Goal: Use online tool/utility: Utilize a website feature to perform a specific function

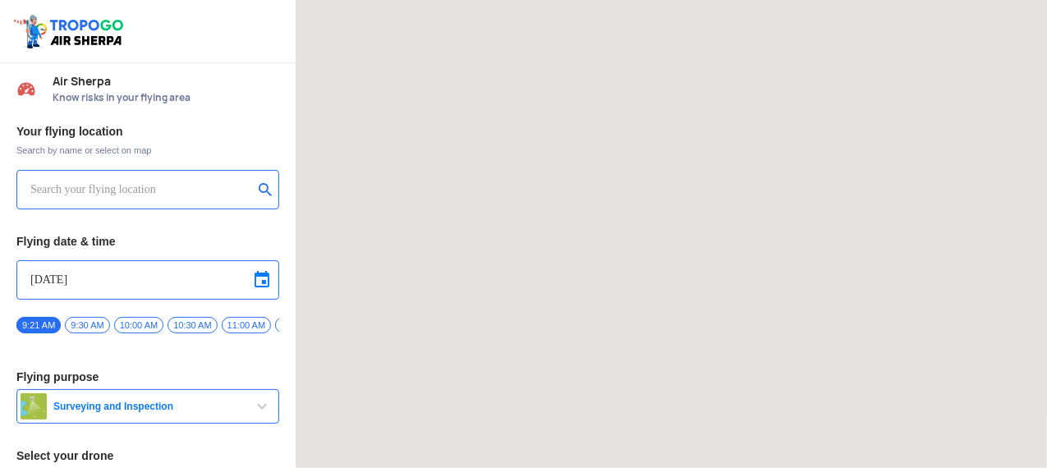
type input "DJI Mini2"
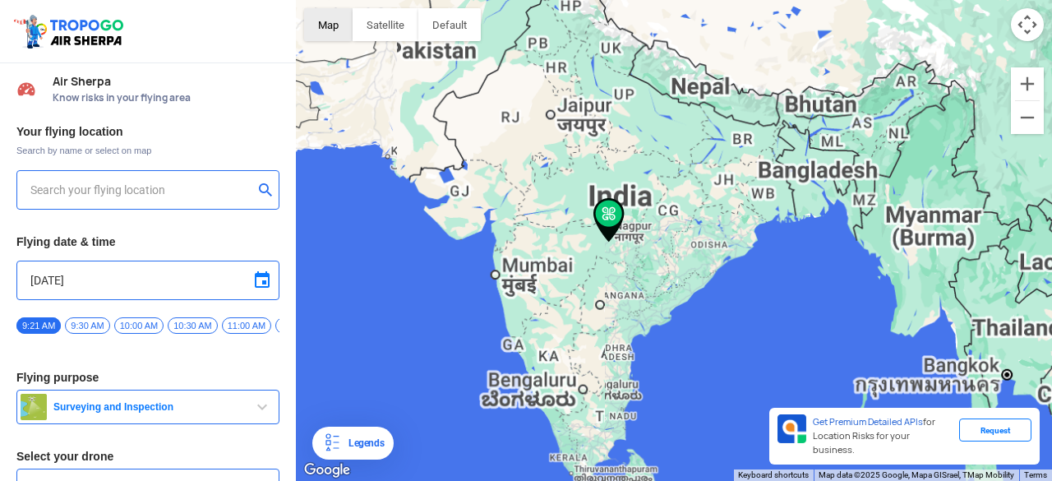
type input "[STREET_ADDRESS]"
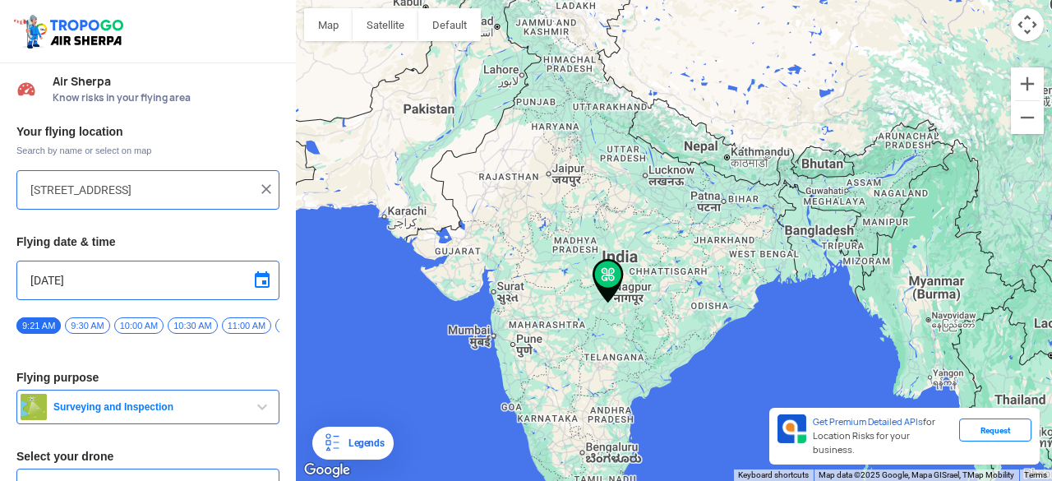
drag, startPoint x: 718, startPoint y: 214, endPoint x: 565, endPoint y: 282, distance: 167.0
click at [565, 282] on div "To navigate, press the arrow keys." at bounding box center [674, 240] width 756 height 481
click at [602, 275] on img at bounding box center [607, 282] width 31 height 44
click at [237, 413] on span "Surveying and Inspection" at bounding box center [149, 406] width 205 height 13
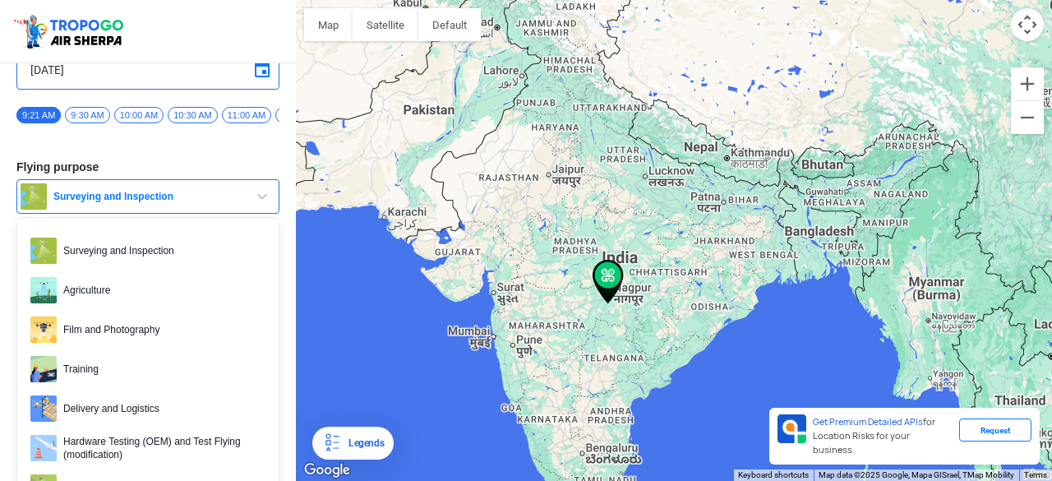
scroll to position [239, 0]
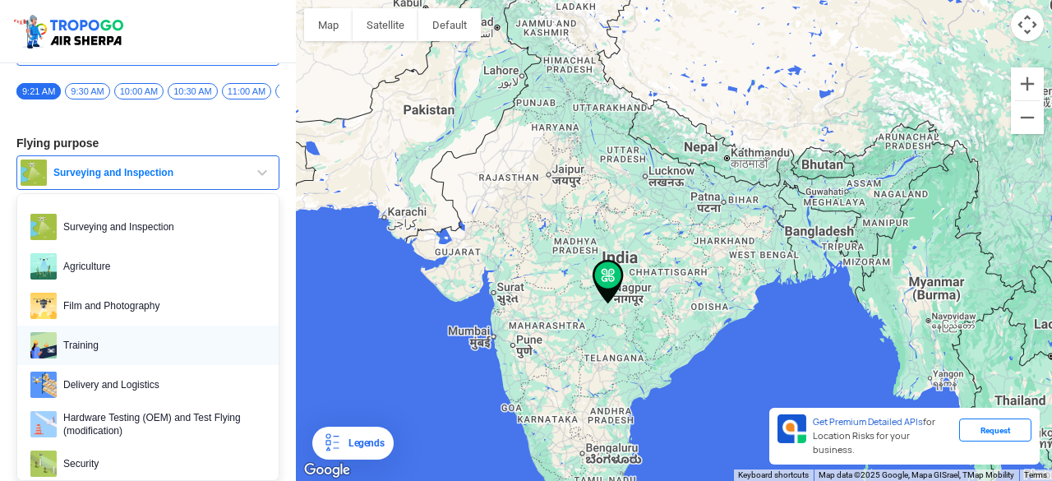
click at [137, 339] on span "Training" at bounding box center [161, 345] width 209 height 26
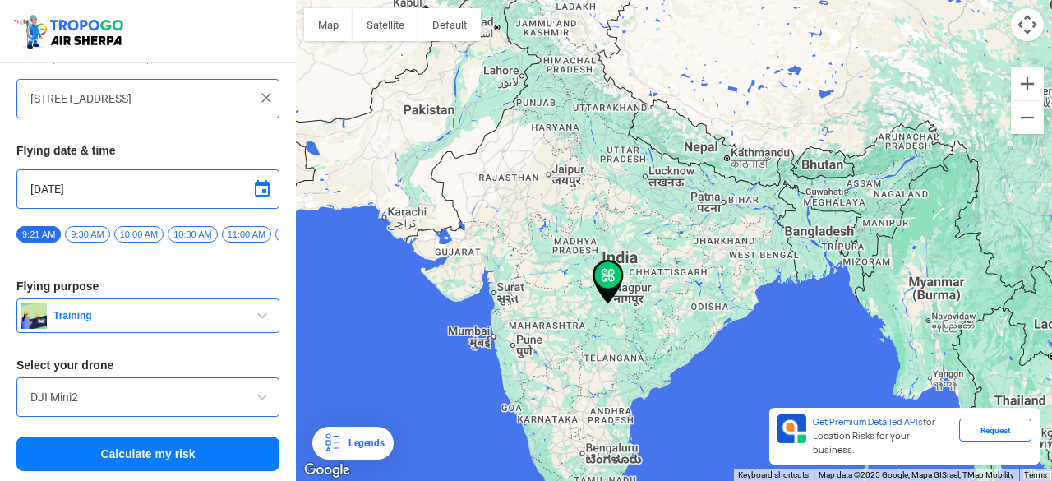
scroll to position [95, 0]
click at [189, 395] on input "DJI Mini2" at bounding box center [147, 397] width 235 height 20
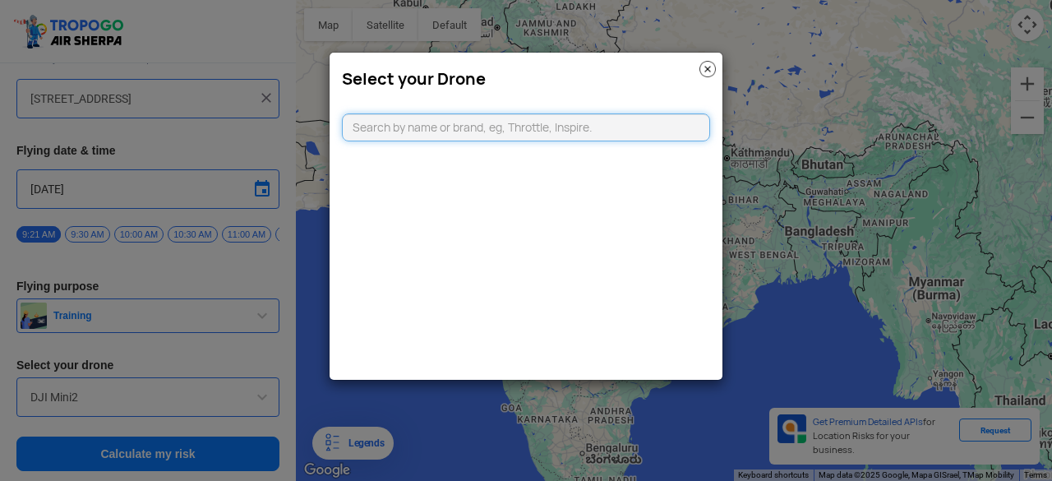
click at [473, 134] on input "text" at bounding box center [526, 127] width 368 height 28
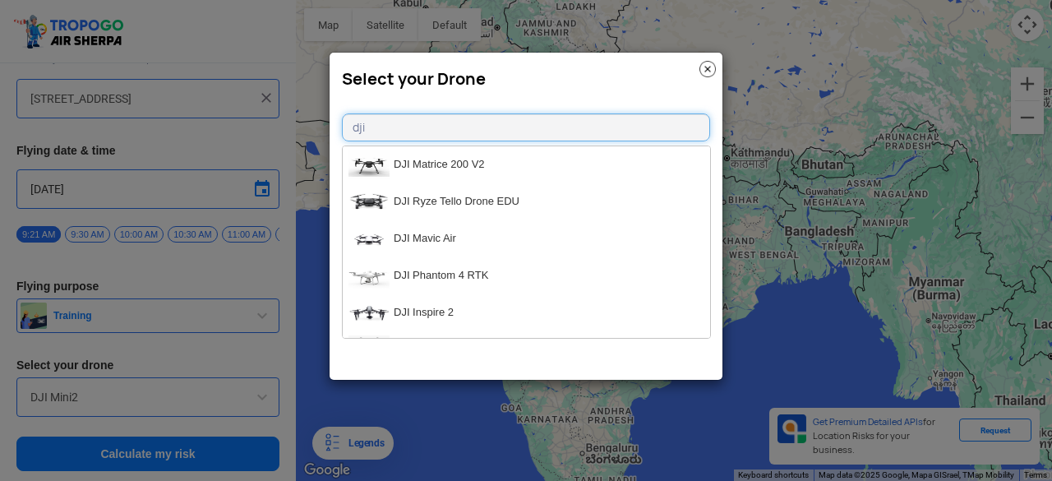
type input "dji"
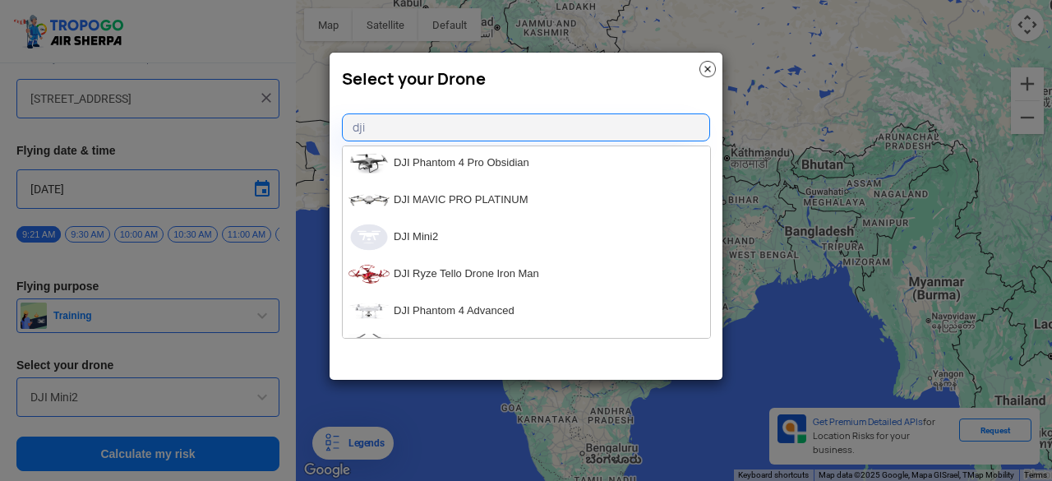
scroll to position [1434, 0]
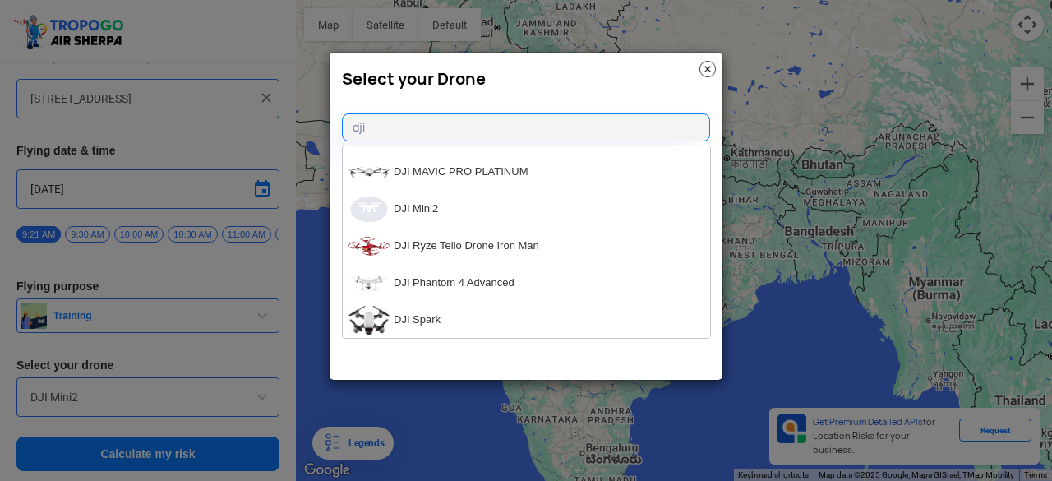
click at [711, 75] on img at bounding box center [707, 69] width 16 height 16
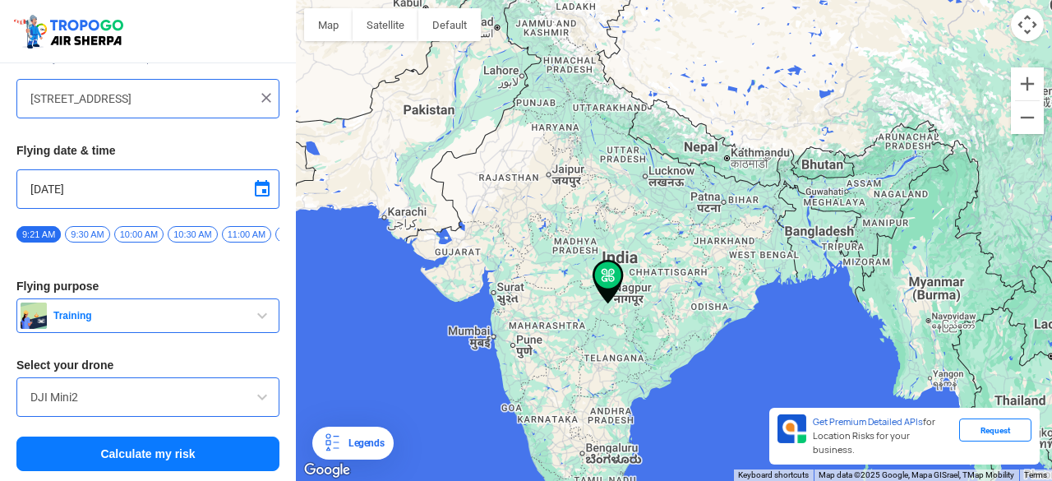
click at [225, 97] on input "[STREET_ADDRESS]" at bounding box center [141, 99] width 223 height 20
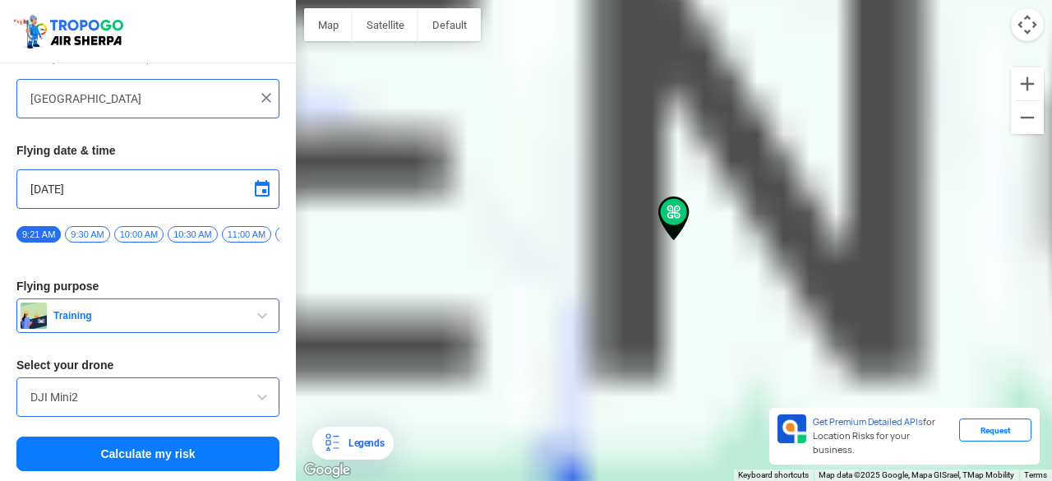
type input "[GEOGRAPHIC_DATA], [GEOGRAPHIC_DATA], [GEOGRAPHIC_DATA]"
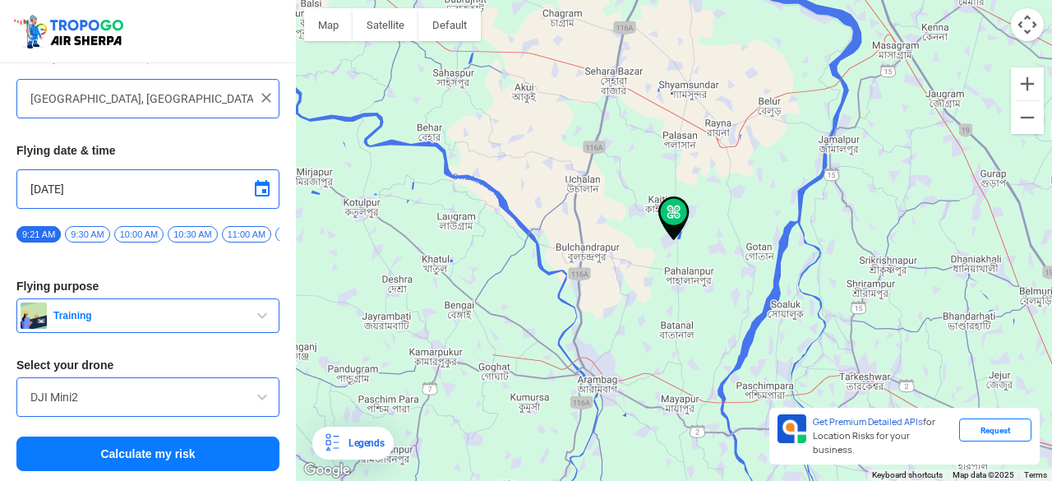
click at [187, 457] on button "Calculate my risk" at bounding box center [147, 453] width 263 height 35
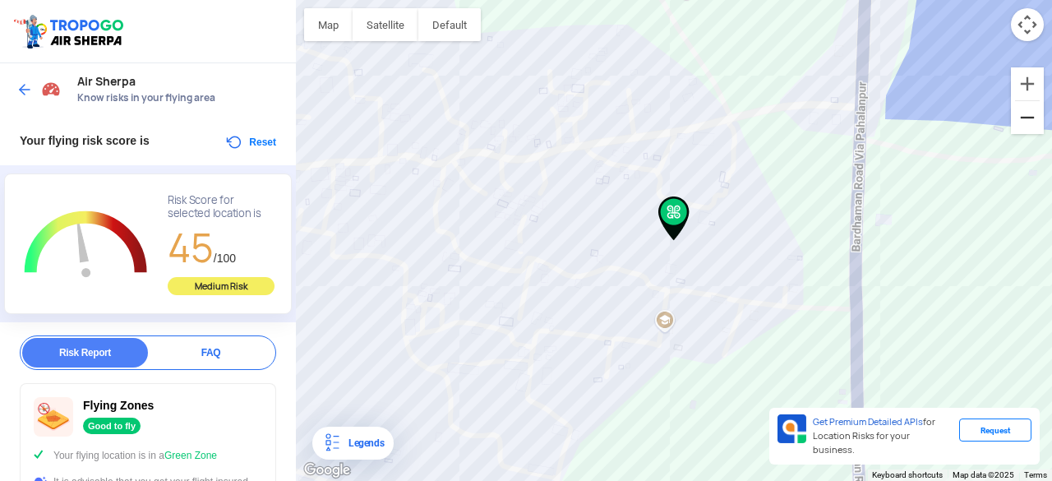
click at [1029, 119] on button "Zoom out" at bounding box center [1027, 117] width 33 height 33
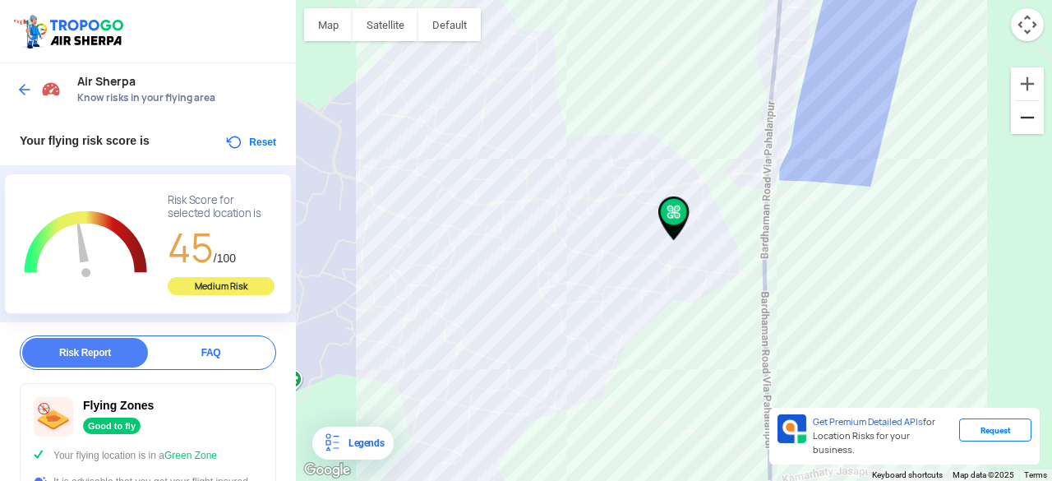
click at [1029, 119] on button "Zoom out" at bounding box center [1027, 117] width 33 height 33
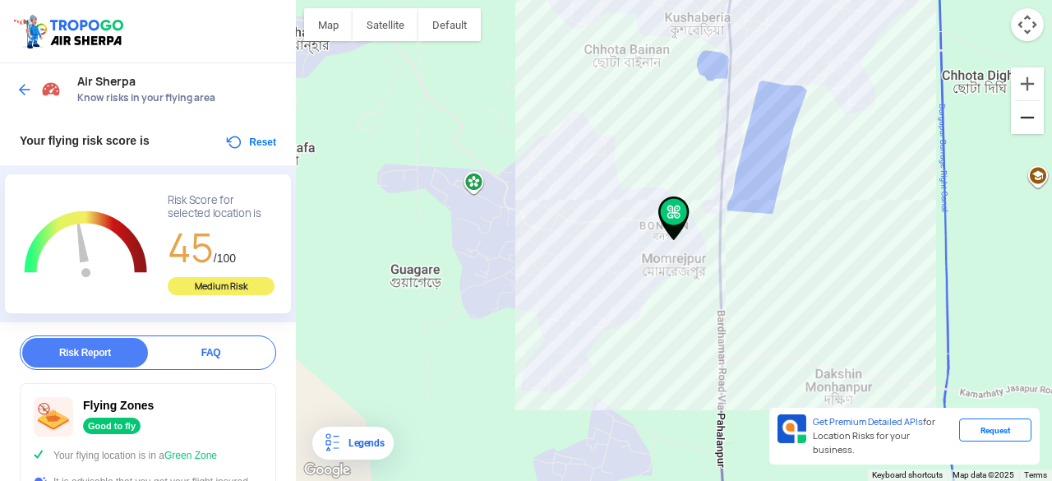
click at [1029, 119] on button "Zoom out" at bounding box center [1027, 117] width 33 height 33
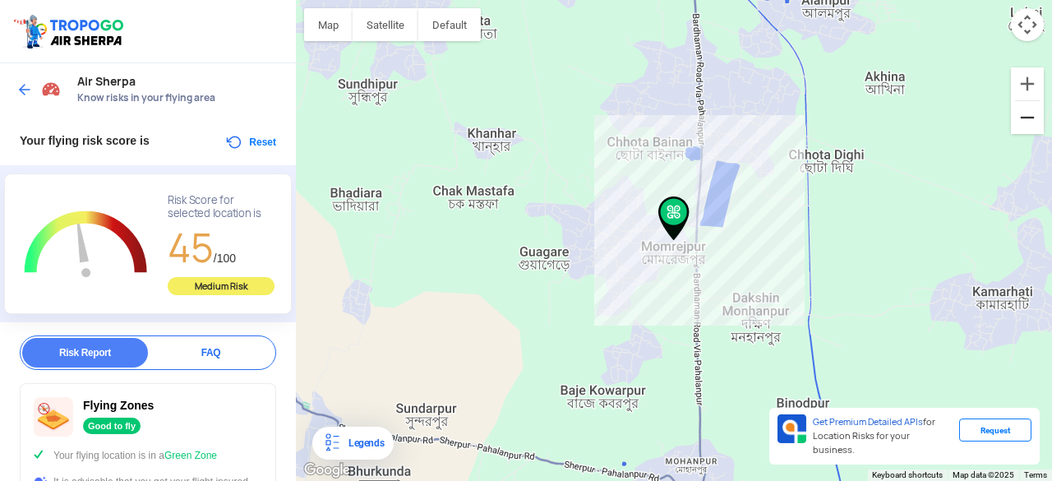
click at [1029, 119] on button "Zoom out" at bounding box center [1027, 117] width 33 height 33
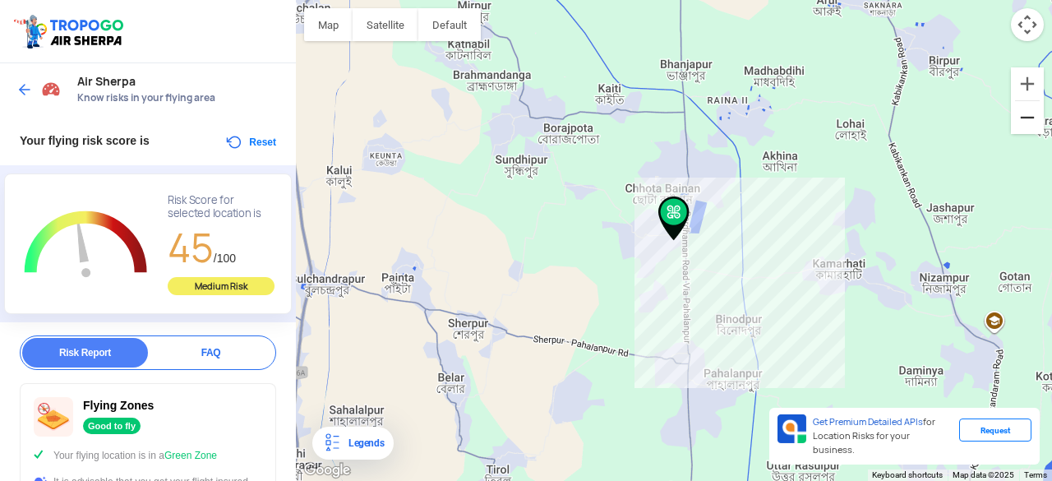
click at [1029, 119] on button "Zoom out" at bounding box center [1027, 117] width 33 height 33
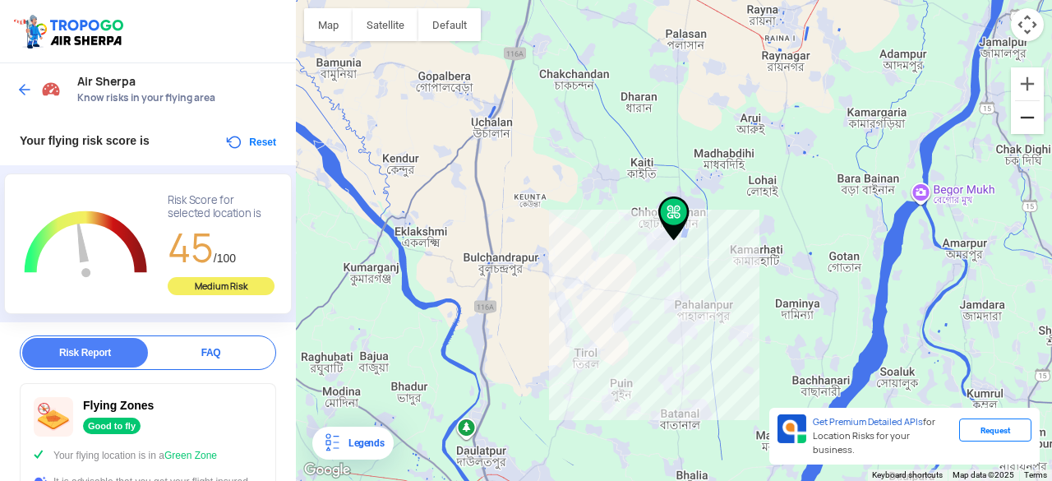
click at [1029, 119] on button "Zoom out" at bounding box center [1027, 117] width 33 height 33
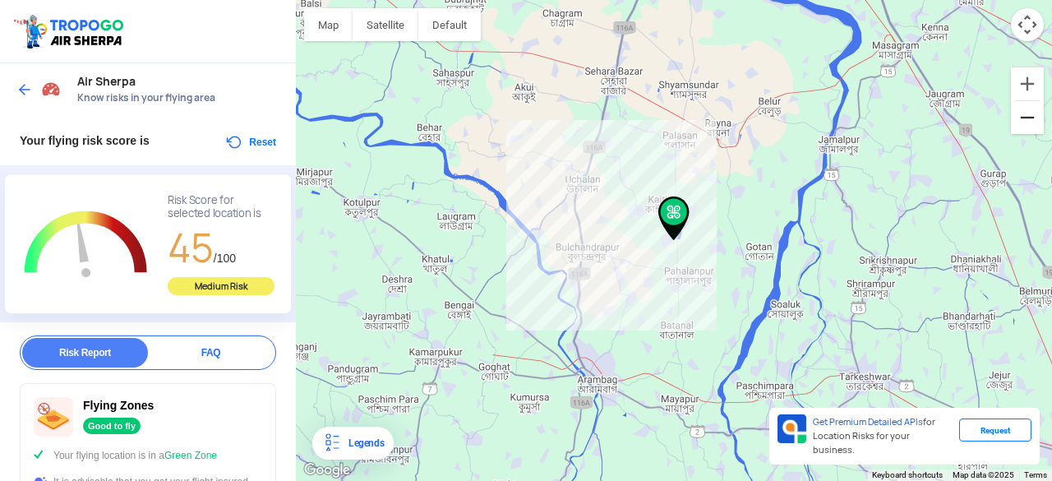
click at [1029, 119] on button "Zoom out" at bounding box center [1027, 117] width 33 height 33
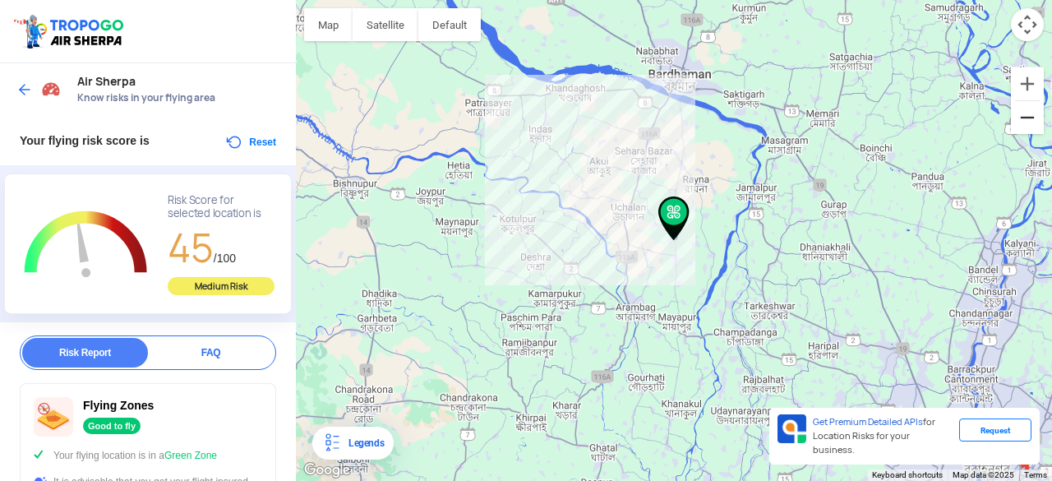
click at [1029, 119] on button "Zoom out" at bounding box center [1027, 117] width 33 height 33
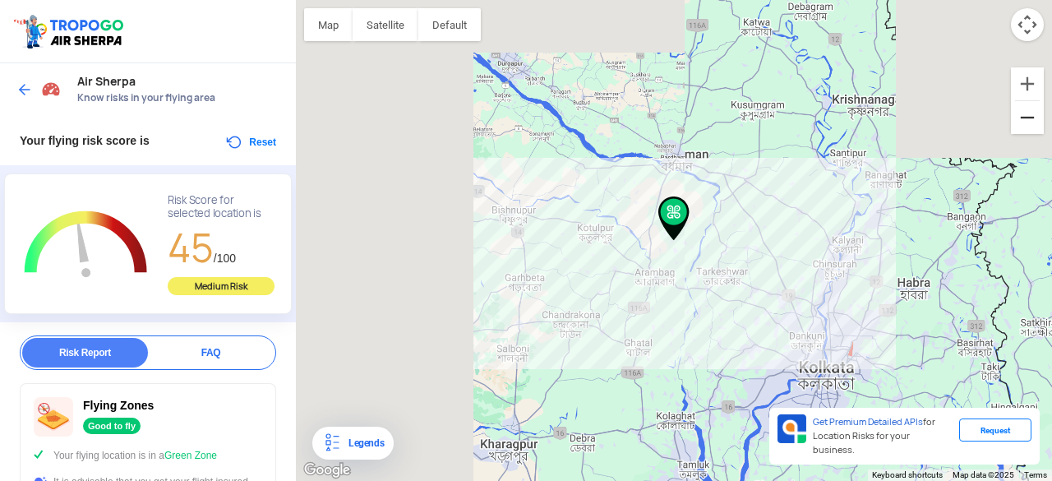
click at [1029, 119] on button "Zoom out" at bounding box center [1027, 117] width 33 height 33
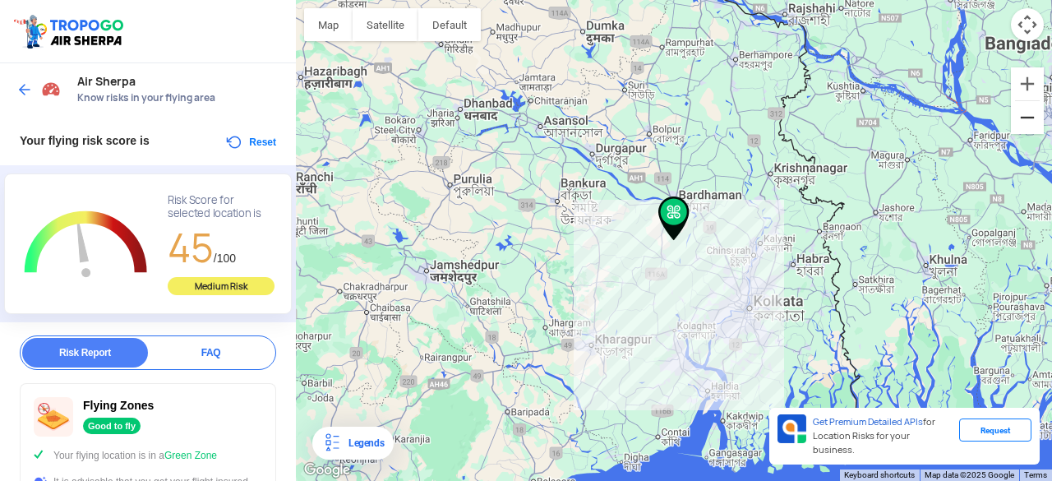
click at [1029, 119] on button "Zoom out" at bounding box center [1027, 117] width 33 height 33
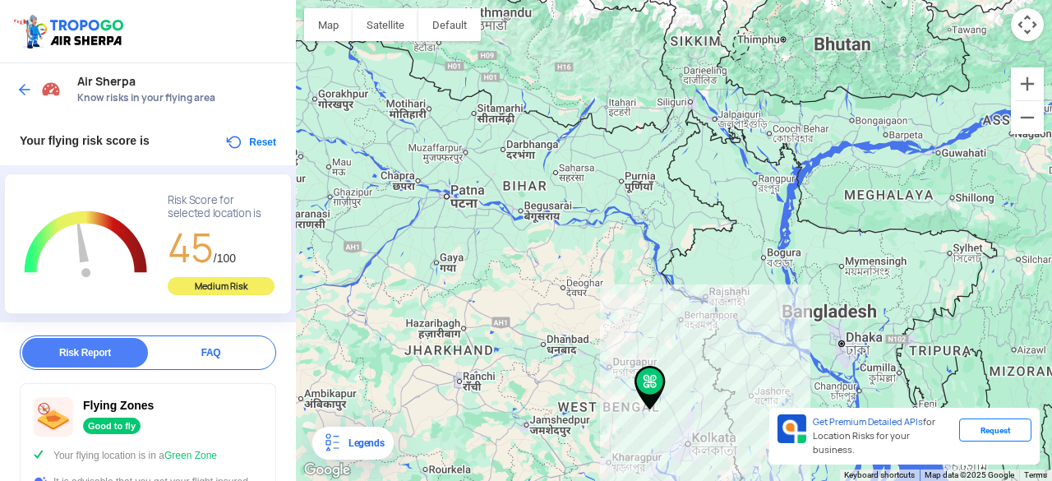
drag, startPoint x: 706, startPoint y: 50, endPoint x: 682, endPoint y: 226, distance: 177.4
click at [682, 226] on div "To navigate, press the arrow keys." at bounding box center [674, 240] width 756 height 481
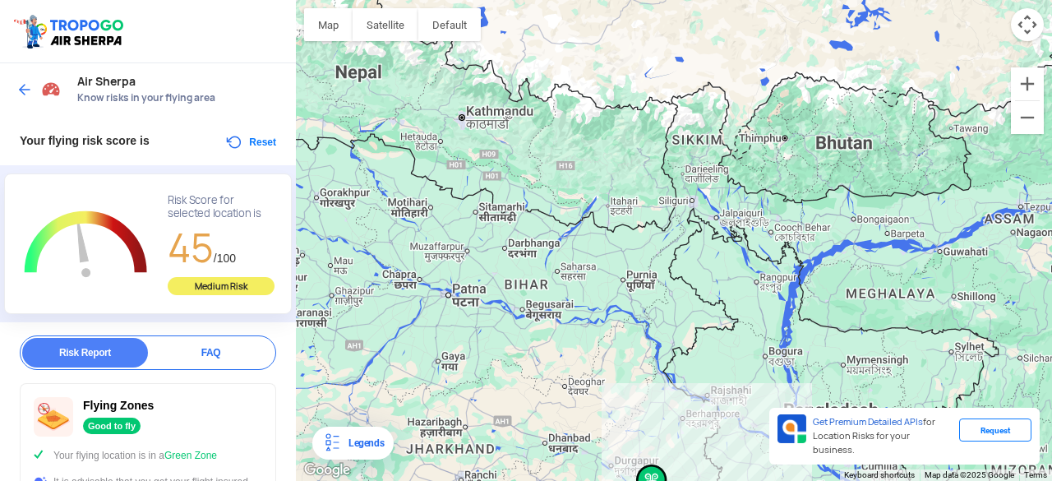
drag, startPoint x: 703, startPoint y: 86, endPoint x: 705, endPoint y: 187, distance: 101.1
click at [705, 187] on div "To navigate, press the arrow keys." at bounding box center [674, 240] width 756 height 481
click at [676, 179] on div "To navigate, press the arrow keys." at bounding box center [674, 240] width 756 height 481
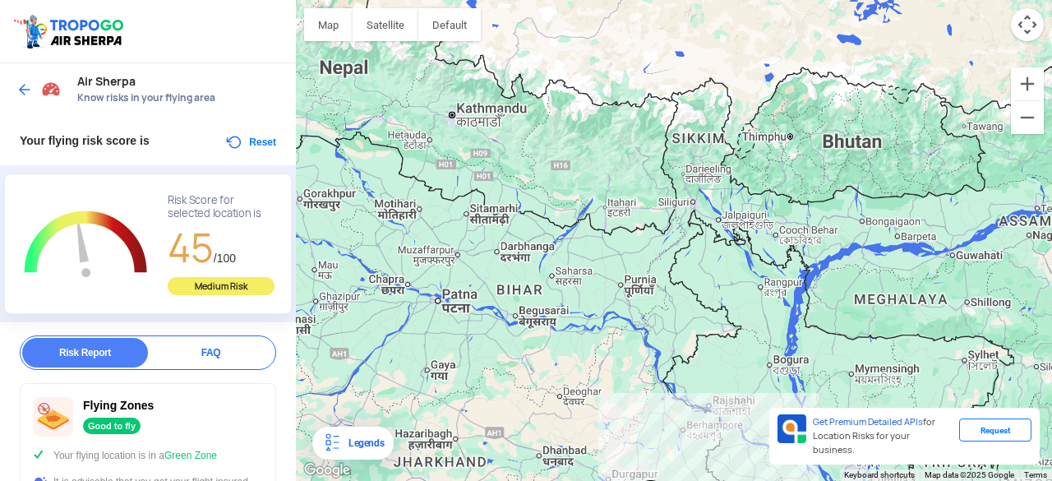
click at [676, 179] on div "To navigate, press the arrow keys." at bounding box center [674, 240] width 756 height 481
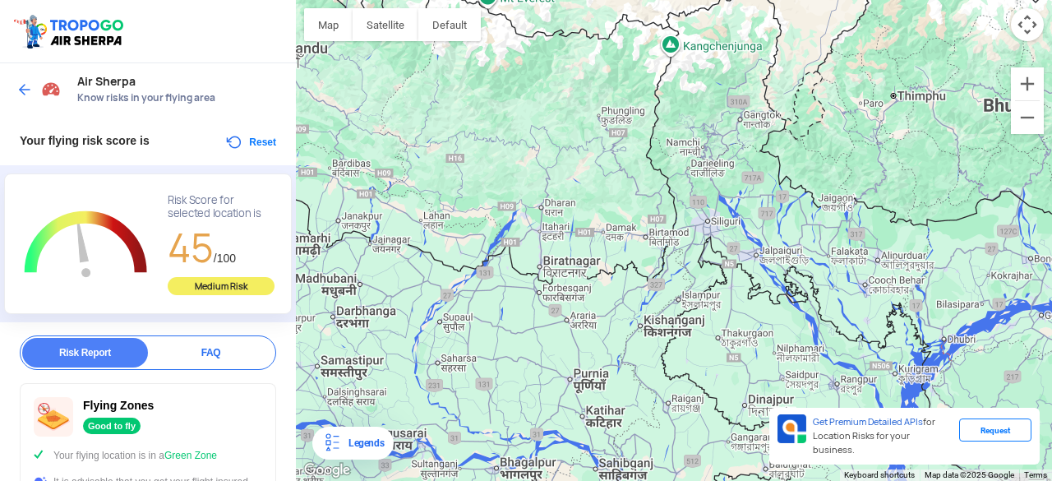
click at [676, 179] on div "To navigate, press the arrow keys." at bounding box center [674, 240] width 756 height 481
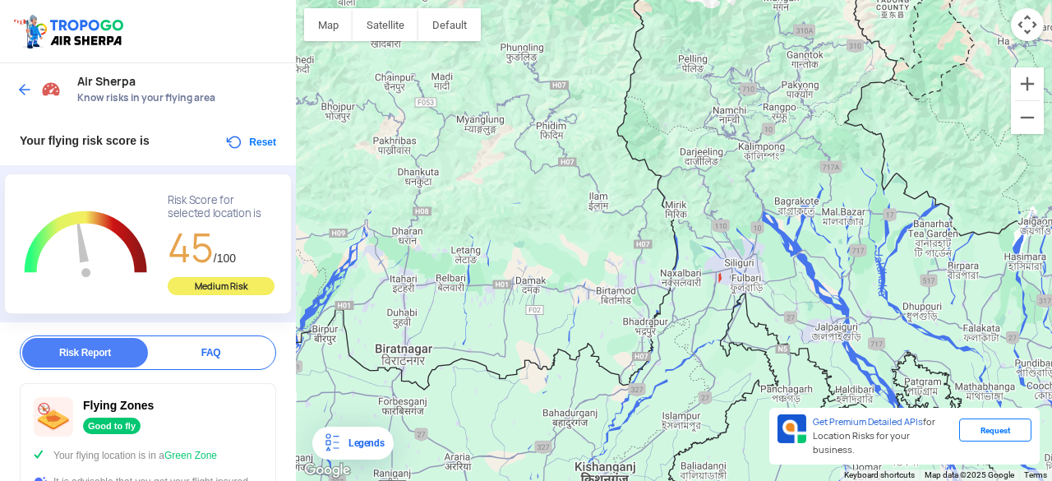
click at [676, 179] on div "To navigate, press the arrow keys." at bounding box center [674, 240] width 756 height 481
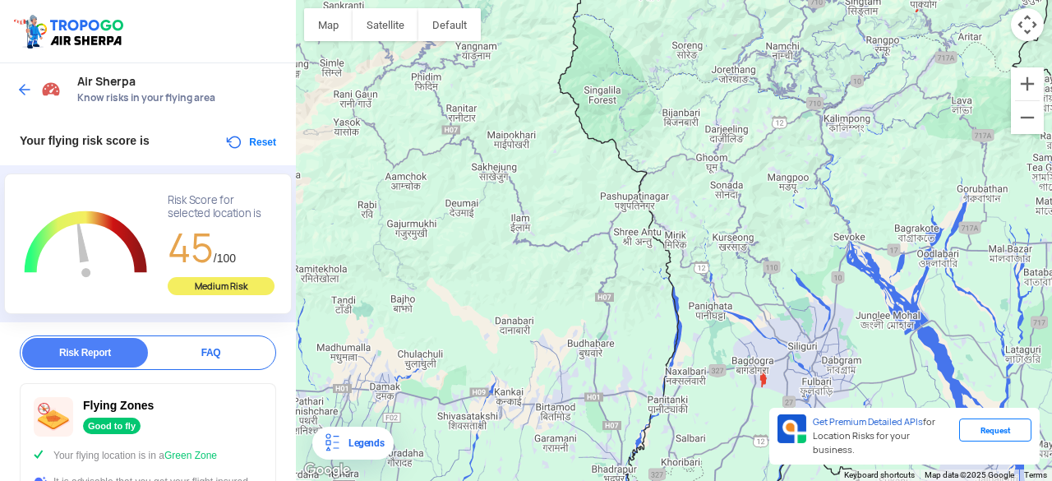
click at [676, 179] on div "To navigate, press the arrow keys." at bounding box center [674, 240] width 756 height 481
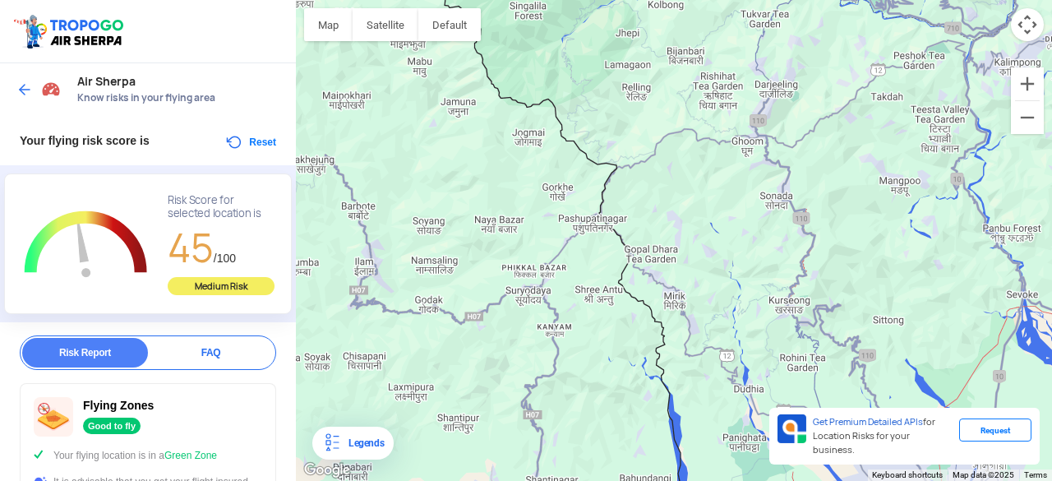
click at [676, 179] on div "To navigate, press the arrow keys." at bounding box center [674, 240] width 756 height 481
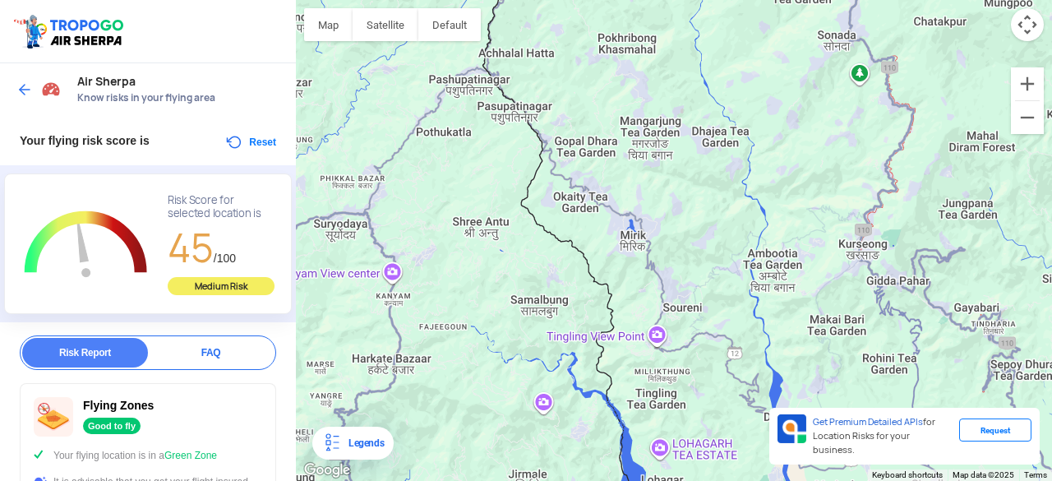
drag, startPoint x: 704, startPoint y: 362, endPoint x: 664, endPoint y: 177, distance: 190.0
click at [664, 177] on div "To navigate, press the arrow keys." at bounding box center [674, 240] width 756 height 481
click at [575, 200] on div "To navigate, press the arrow keys." at bounding box center [674, 240] width 756 height 481
click at [24, 90] on img at bounding box center [24, 89] width 16 height 16
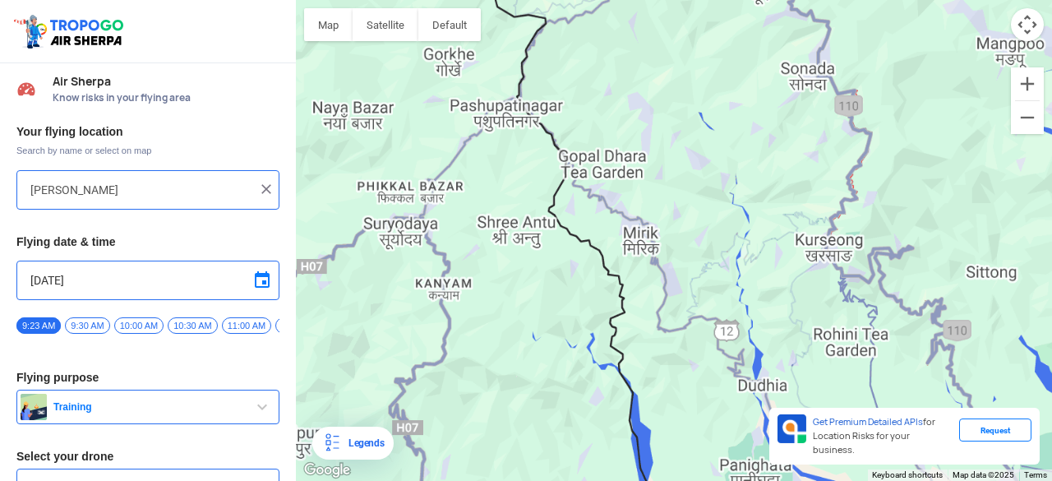
type input "[GEOGRAPHIC_DATA], [GEOGRAPHIC_DATA], [GEOGRAPHIC_DATA]"
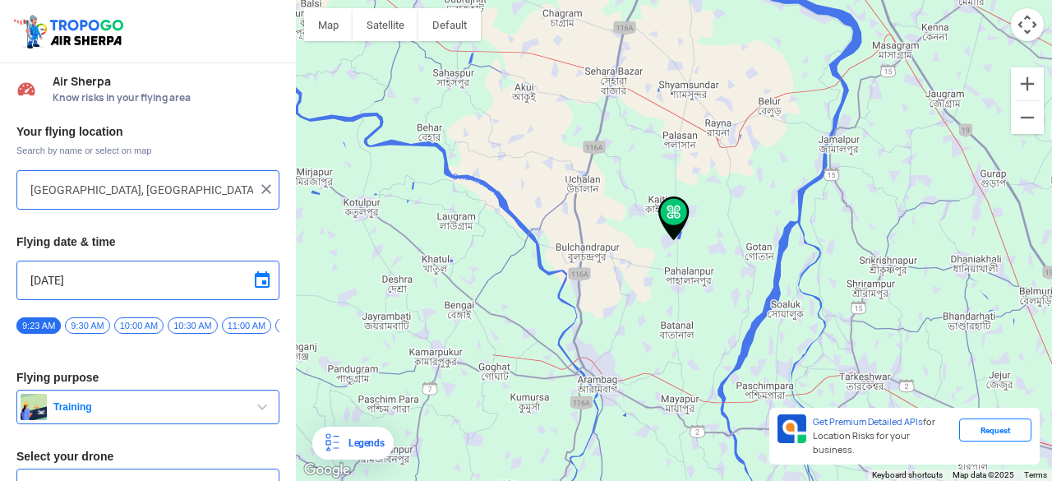
click at [259, 192] on img at bounding box center [266, 189] width 16 height 16
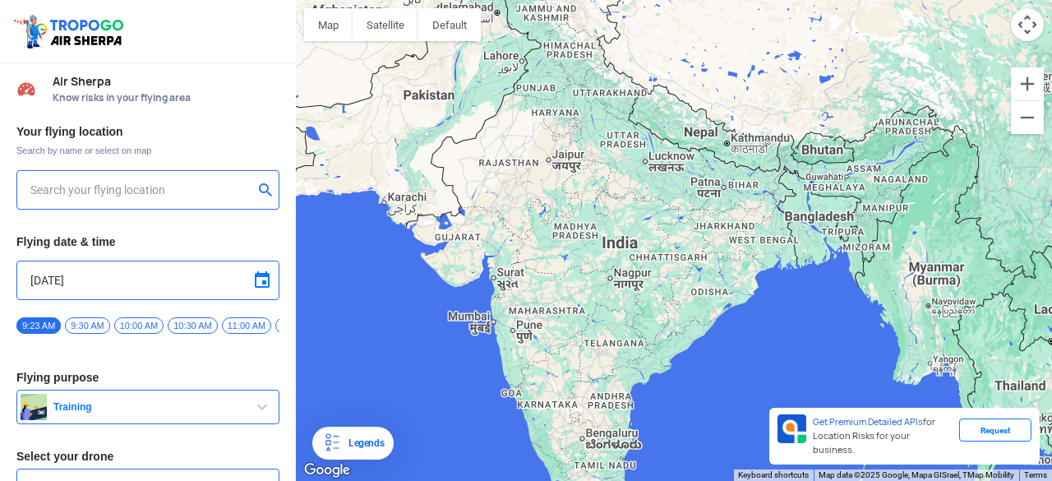
click at [178, 189] on input "text" at bounding box center [141, 190] width 223 height 20
type input "Mirik, [GEOGRAPHIC_DATA] 734214, [GEOGRAPHIC_DATA]"
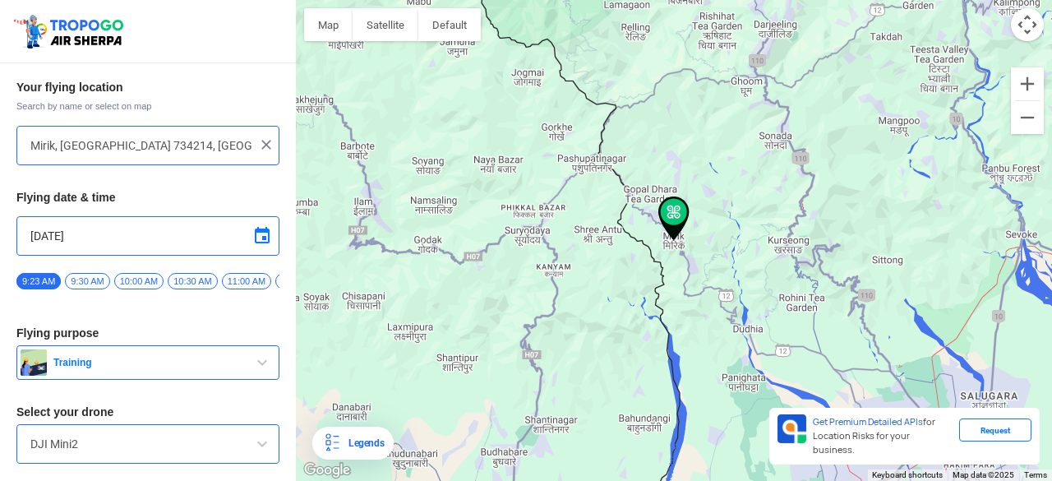
scroll to position [95, 0]
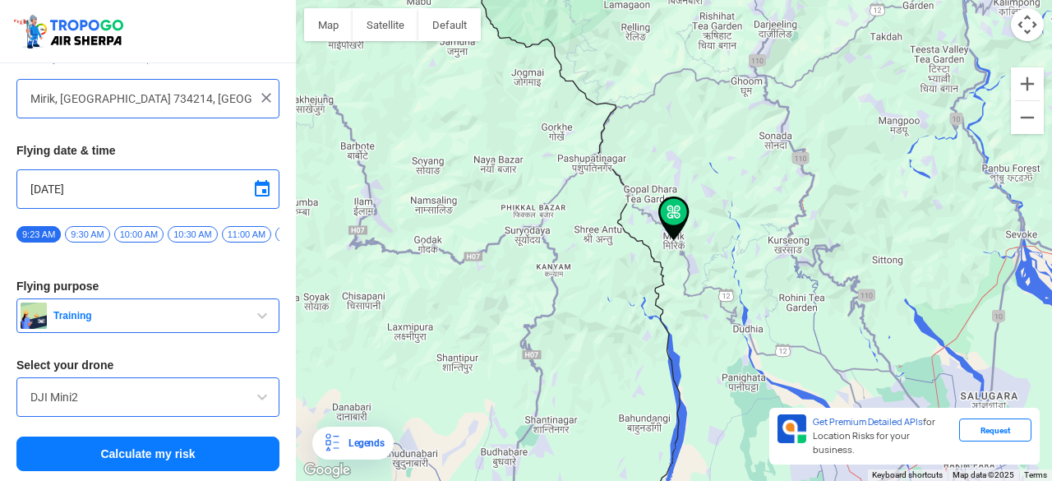
click at [182, 450] on button "Calculate my risk" at bounding box center [147, 453] width 263 height 35
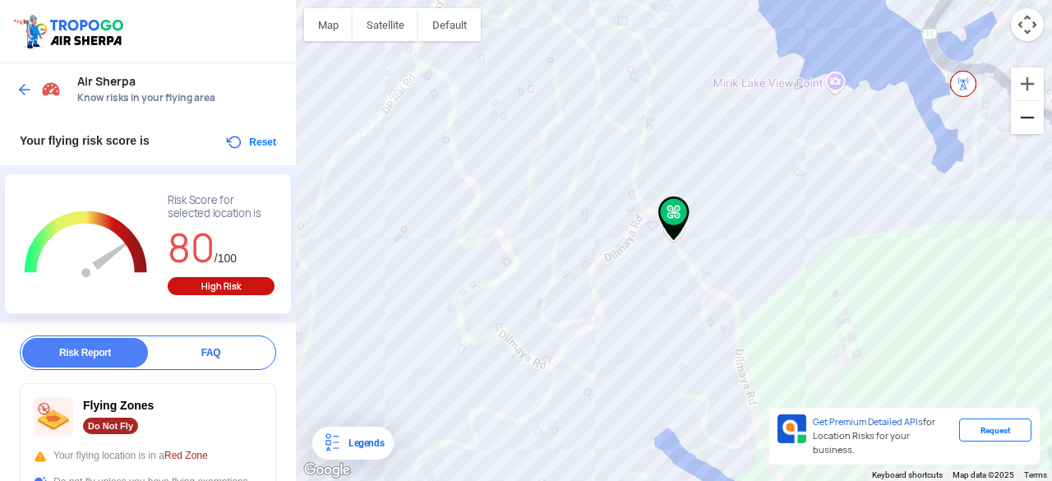
click at [1024, 124] on button "Zoom out" at bounding box center [1027, 117] width 33 height 33
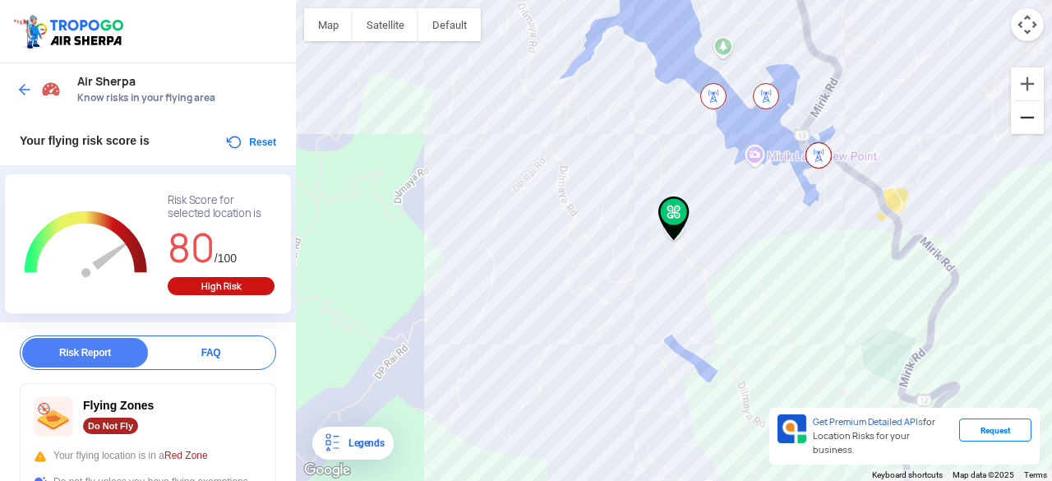
click at [1024, 124] on button "Zoom out" at bounding box center [1027, 117] width 33 height 33
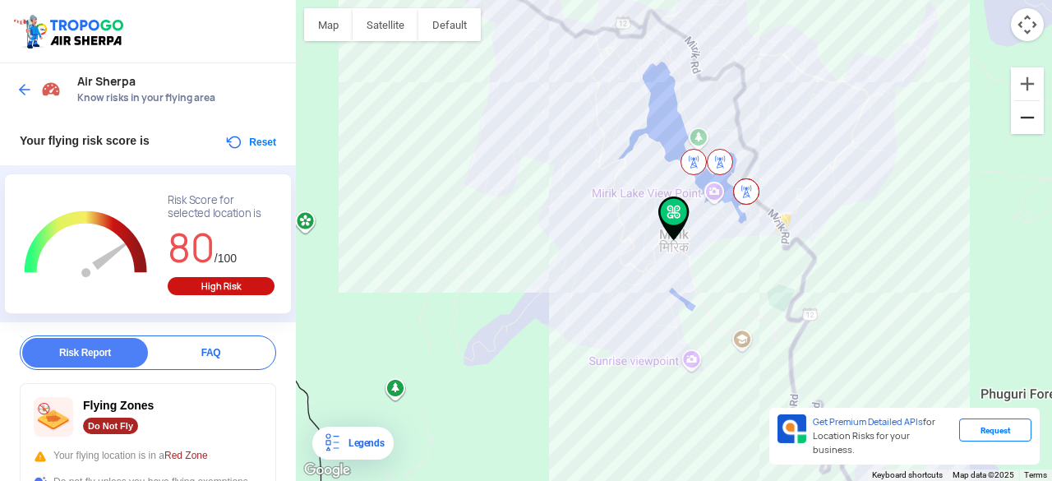
click at [1024, 124] on button "Zoom out" at bounding box center [1027, 117] width 33 height 33
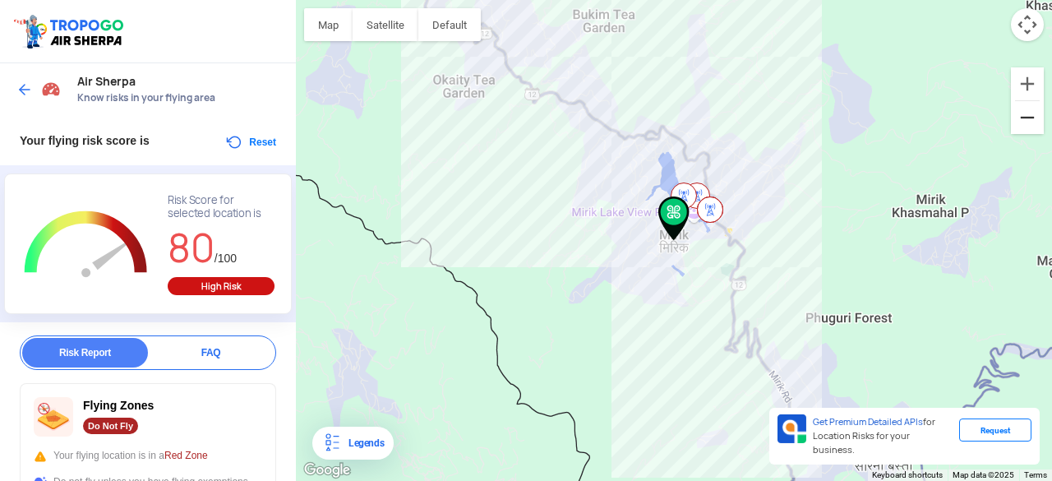
click at [1024, 124] on button "Zoom out" at bounding box center [1027, 117] width 33 height 33
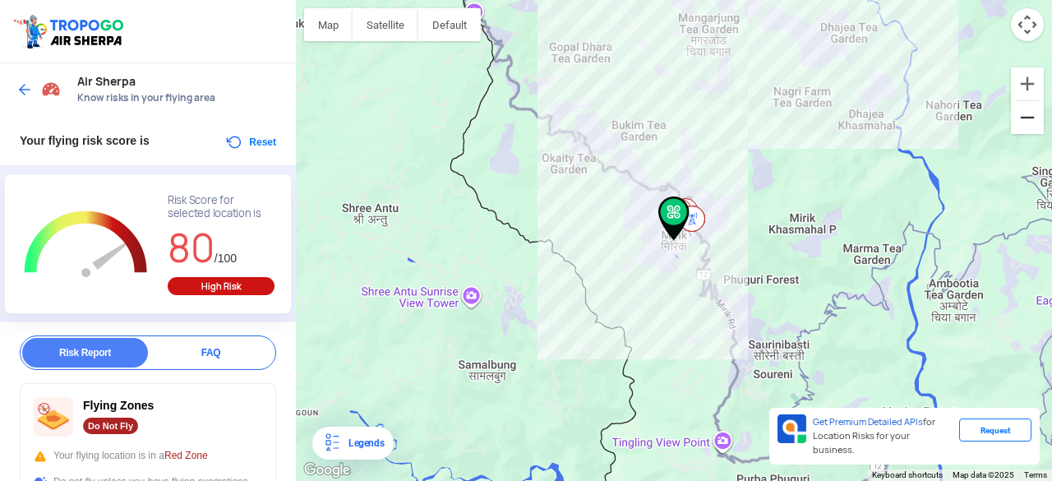
click at [1024, 124] on button "Zoom out" at bounding box center [1027, 117] width 33 height 33
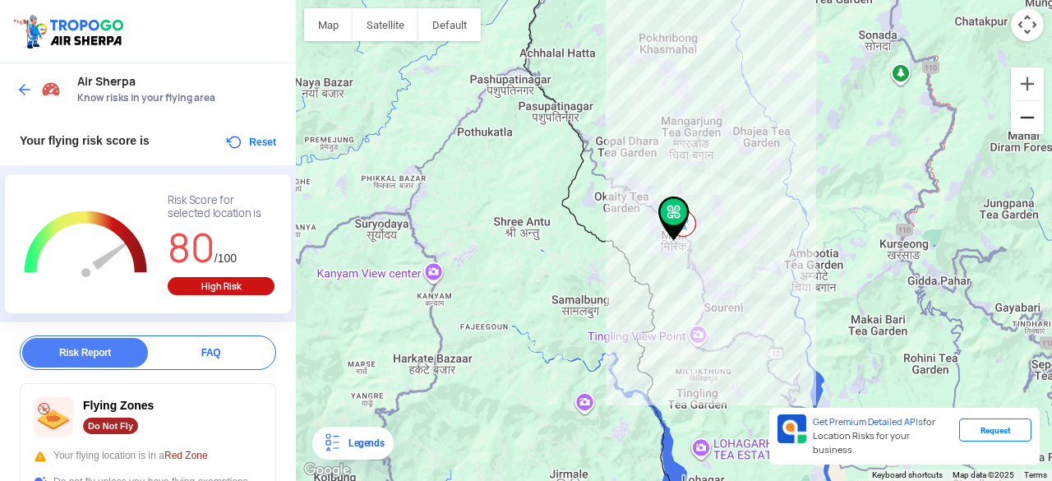
click at [1024, 124] on button "Zoom out" at bounding box center [1027, 117] width 33 height 33
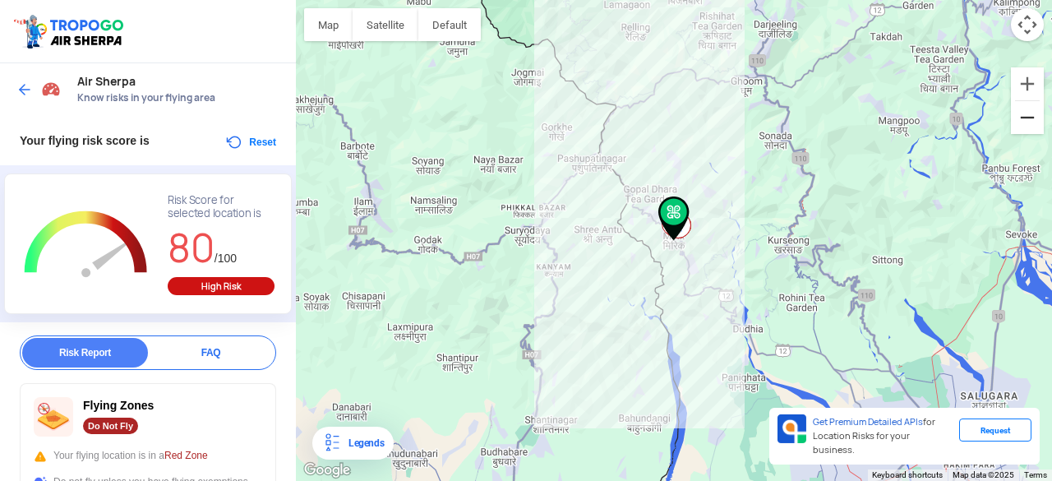
click at [1024, 124] on button "Zoom out" at bounding box center [1027, 117] width 33 height 33
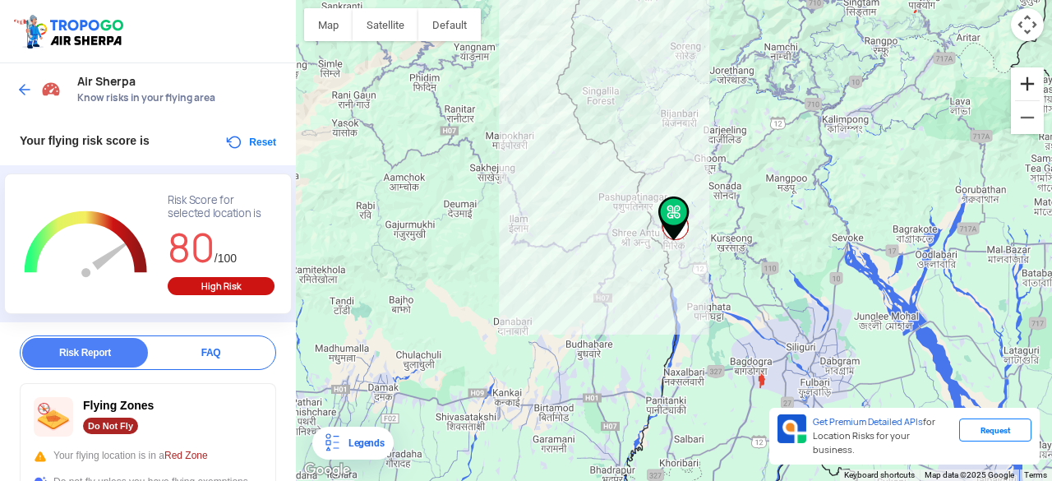
click at [1028, 81] on button "Zoom in" at bounding box center [1027, 83] width 33 height 33
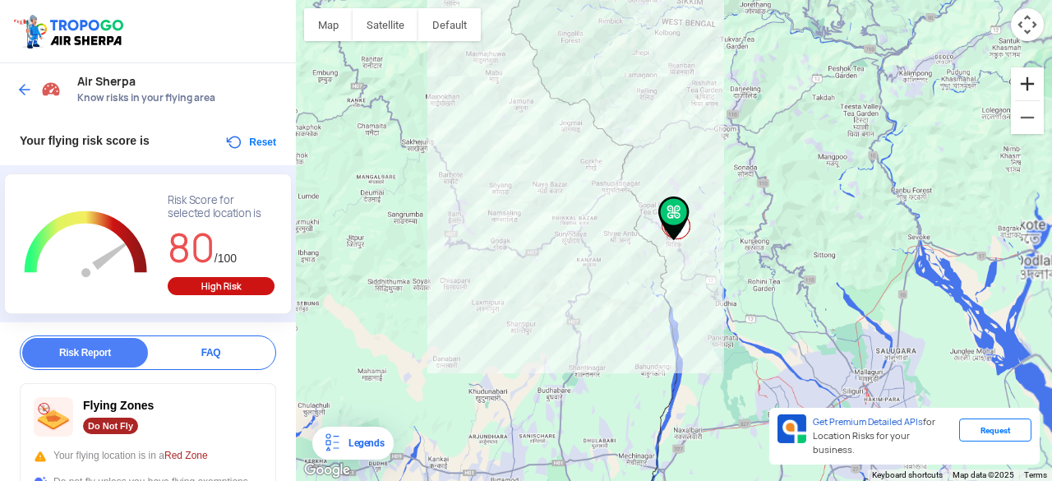
click at [1028, 81] on button "Zoom in" at bounding box center [1027, 83] width 33 height 33
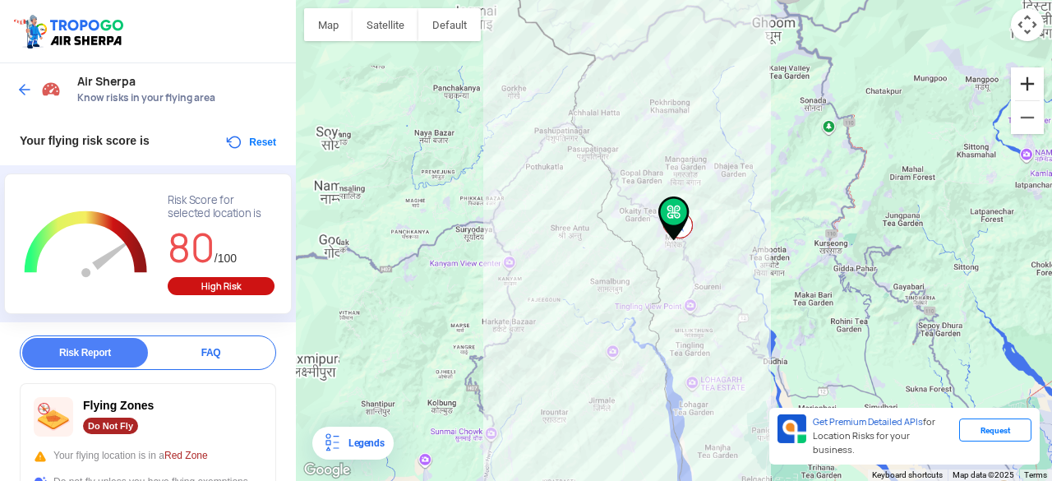
click at [1028, 81] on button "Zoom in" at bounding box center [1027, 83] width 33 height 33
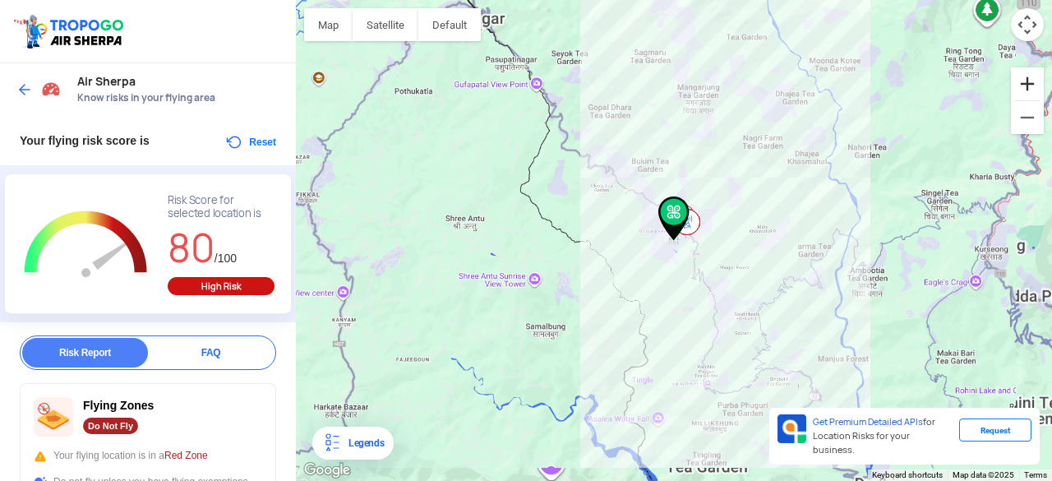
click at [1028, 81] on button "Zoom in" at bounding box center [1027, 83] width 33 height 33
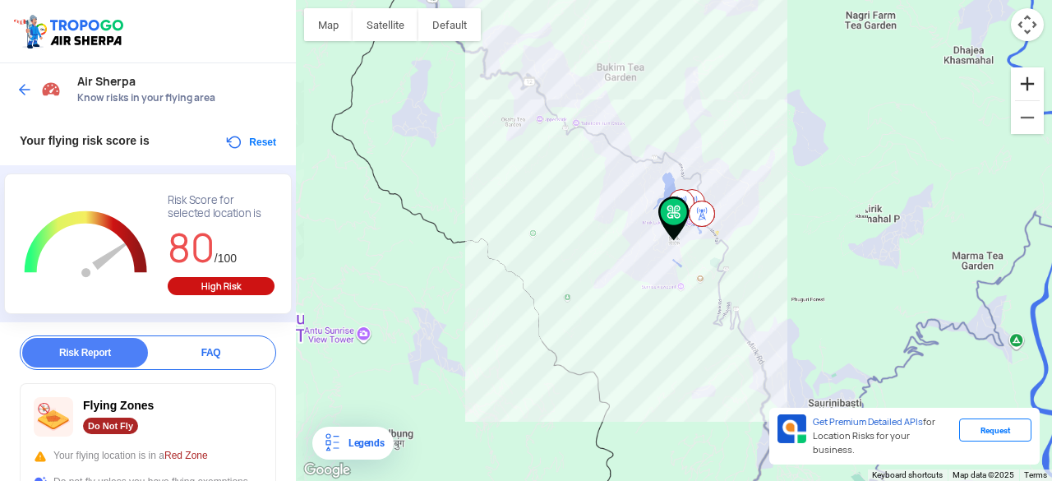
click at [1028, 81] on button "Zoom in" at bounding box center [1027, 83] width 33 height 33
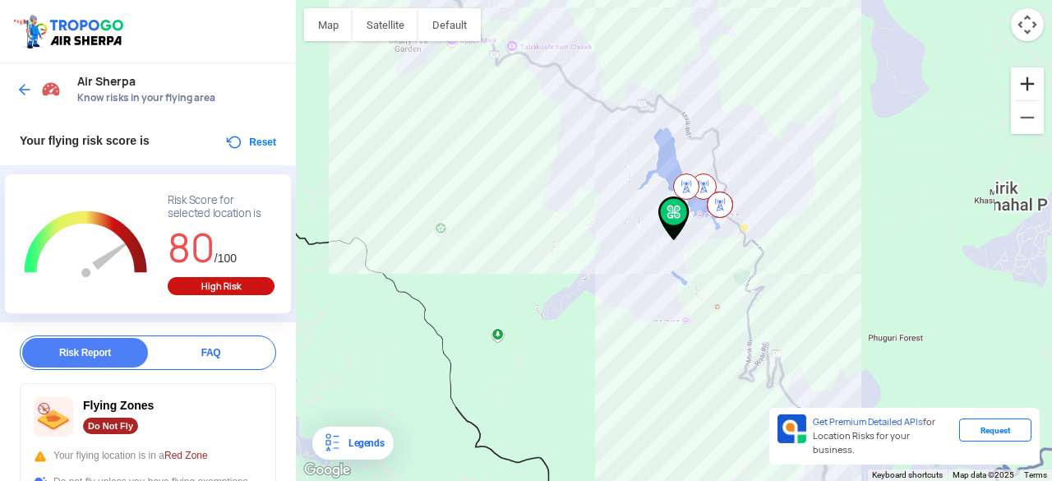
click at [1028, 81] on button "Zoom in" at bounding box center [1027, 83] width 33 height 33
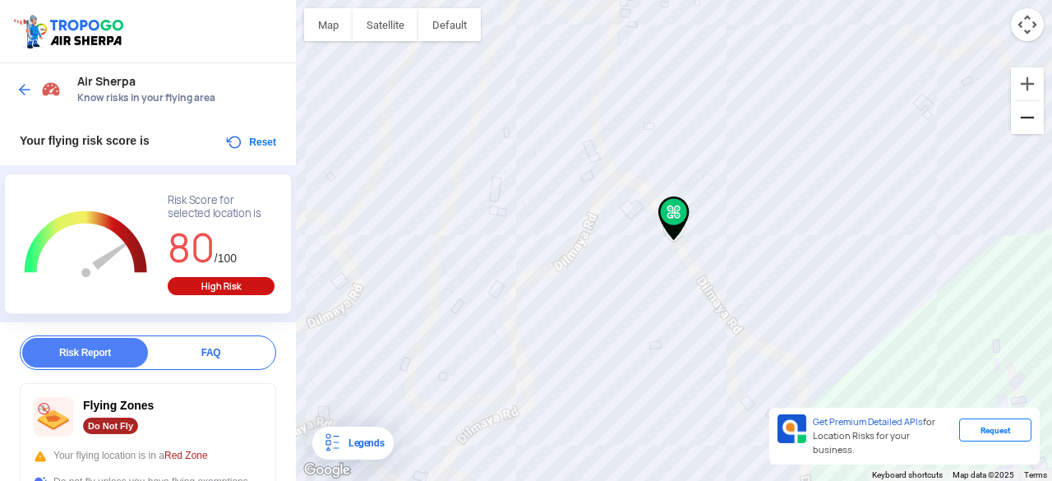
click at [1011, 126] on button "Zoom out" at bounding box center [1027, 117] width 33 height 33
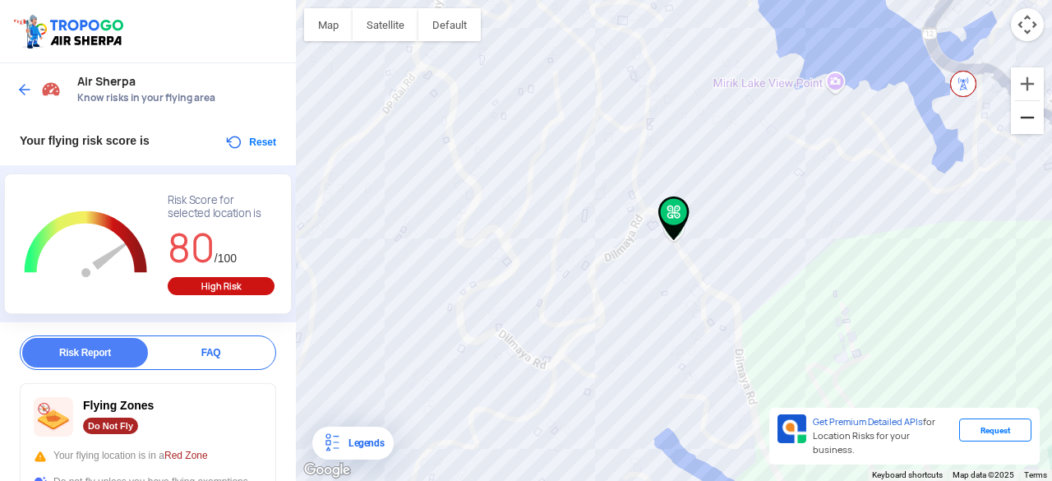
click at [1011, 126] on button "Zoom out" at bounding box center [1027, 117] width 33 height 33
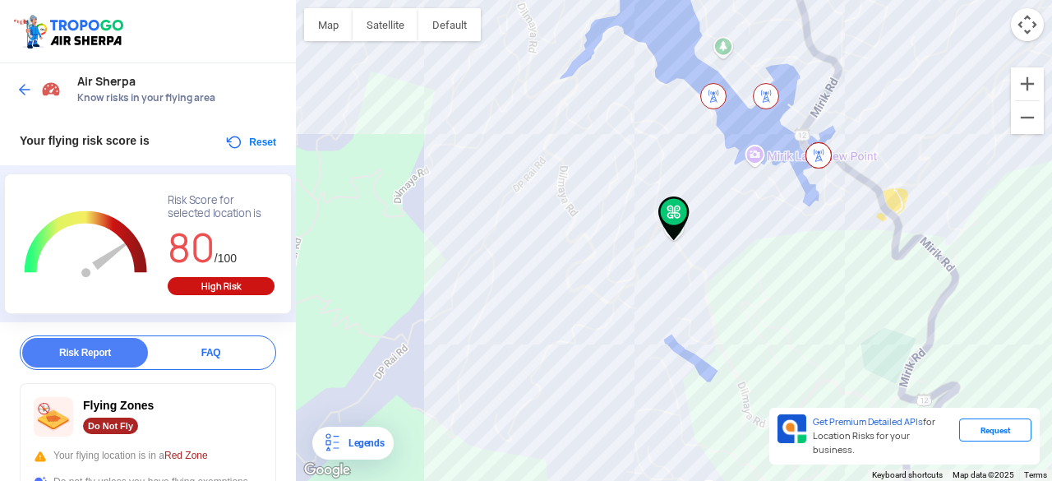
click at [822, 150] on img at bounding box center [818, 155] width 26 height 26
click at [434, 115] on div "To navigate, press the arrow keys." at bounding box center [674, 240] width 756 height 481
click at [408, 127] on div "To navigate, press the arrow keys." at bounding box center [674, 240] width 756 height 481
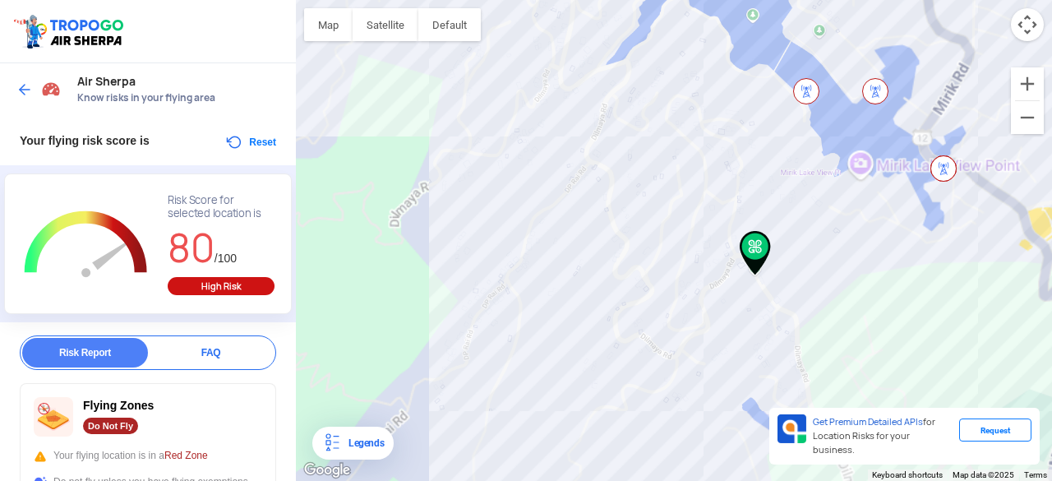
click at [408, 127] on div "To navigate, press the arrow keys." at bounding box center [674, 240] width 756 height 481
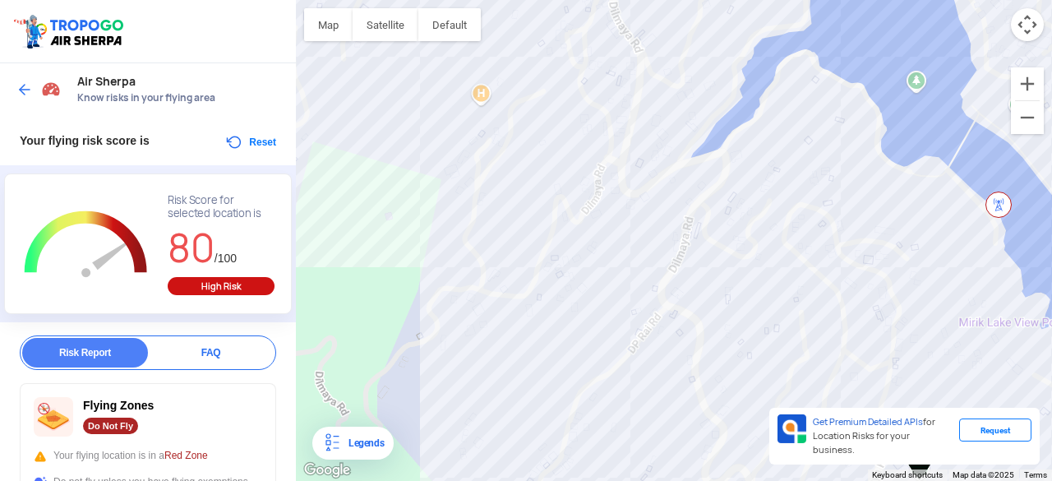
drag, startPoint x: 299, startPoint y: 173, endPoint x: 279, endPoint y: 297, distance: 124.8
click at [279, 297] on div "Location Risk Score Air Sherpa Know risks in your flying area Your flying risk …" at bounding box center [526, 240] width 1052 height 481
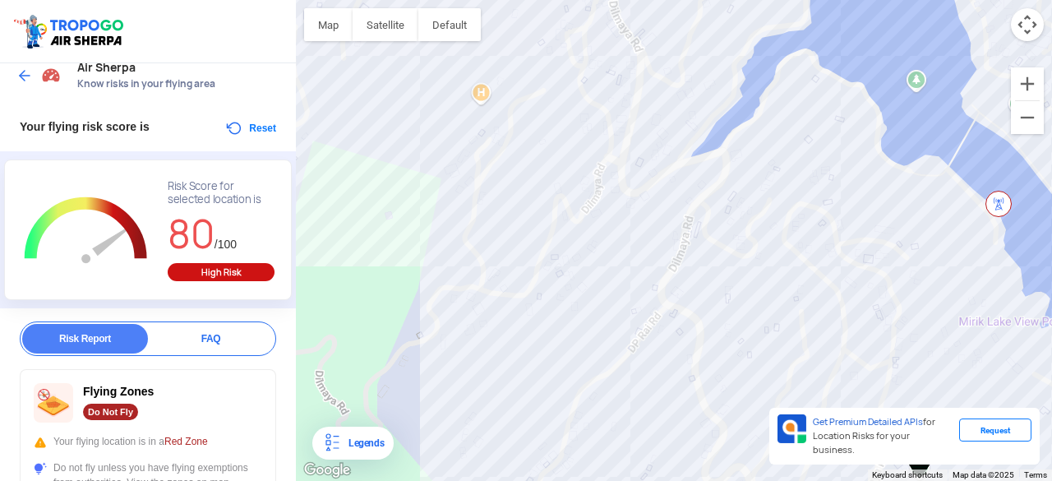
scroll to position [0, 0]
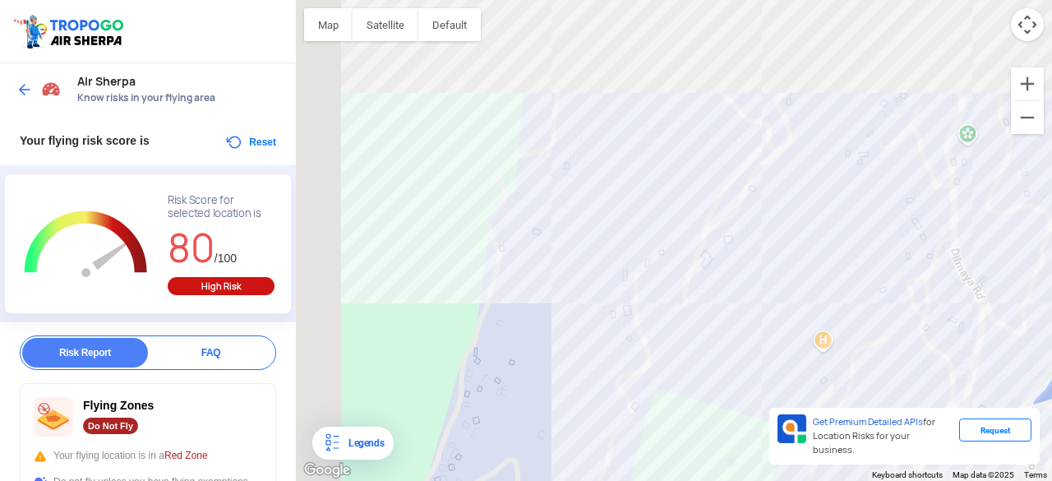
drag, startPoint x: 551, startPoint y: 196, endPoint x: 892, endPoint y: 447, distance: 423.6
click at [892, 447] on div "To navigate, press the arrow keys. Map Terrain Satellite Labels Legends Get Pre…" at bounding box center [674, 240] width 756 height 481
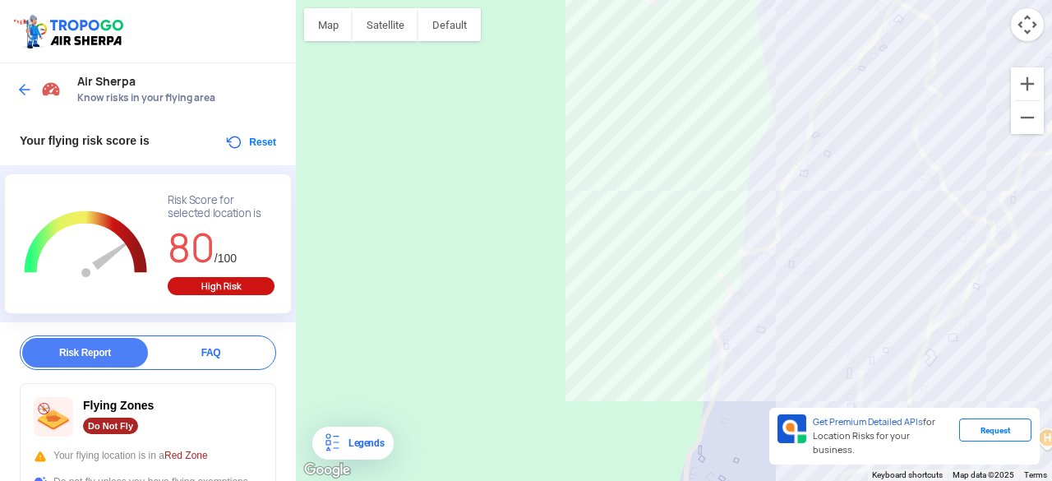
drag, startPoint x: 652, startPoint y: 280, endPoint x: 882, endPoint y: 375, distance: 248.7
click at [882, 375] on div "To navigate, press the arrow keys." at bounding box center [674, 240] width 756 height 481
click at [1030, 122] on button "Zoom out" at bounding box center [1027, 117] width 33 height 33
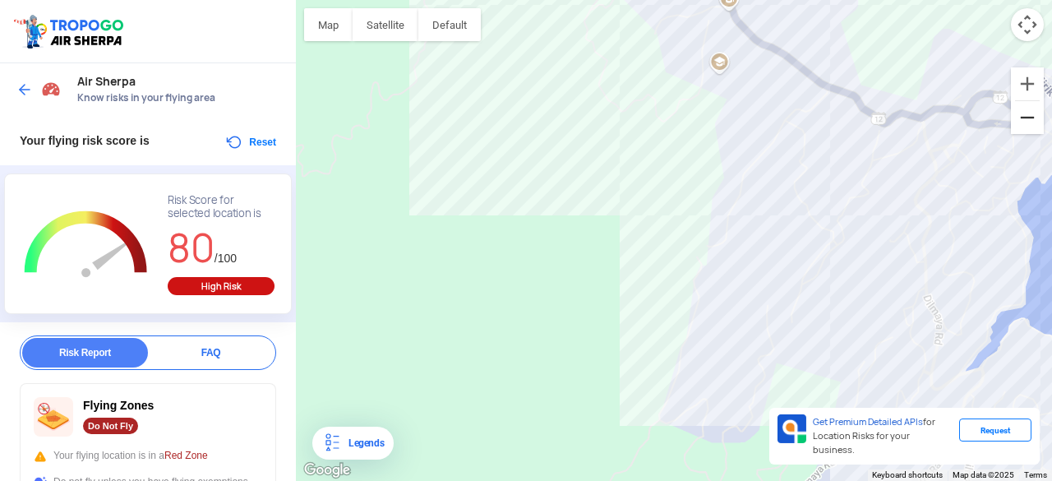
click at [1030, 122] on button "Zoom out" at bounding box center [1027, 117] width 33 height 33
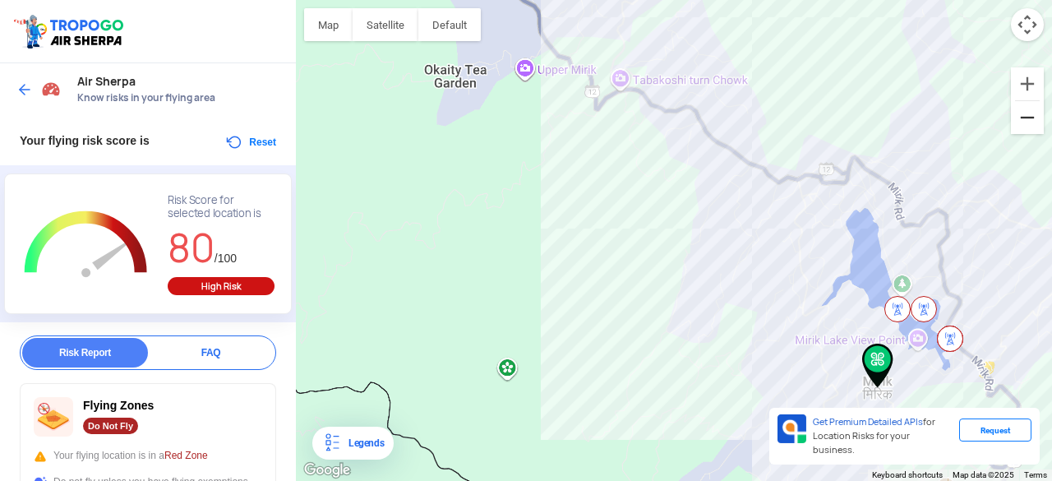
click at [1030, 122] on button "Zoom out" at bounding box center [1027, 117] width 33 height 33
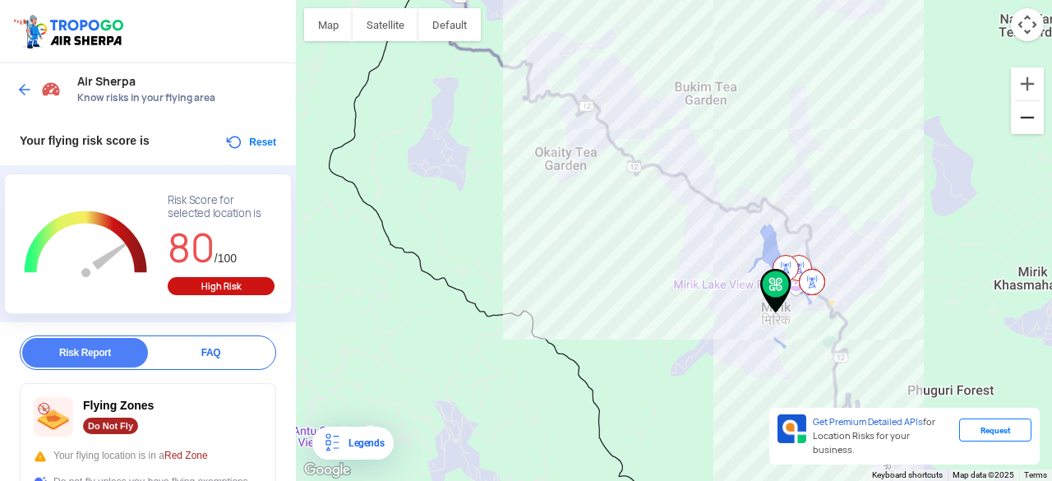
click at [1030, 122] on button "Zoom out" at bounding box center [1027, 117] width 33 height 33
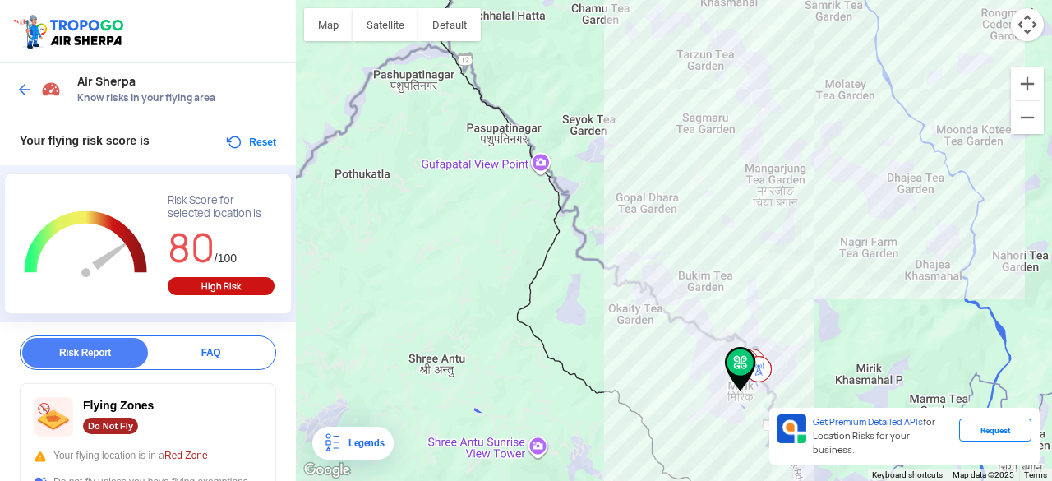
drag, startPoint x: 733, startPoint y: 136, endPoint x: 748, endPoint y: 256, distance: 121.0
click at [748, 256] on div "To navigate, press the arrow keys." at bounding box center [674, 240] width 756 height 481
click at [24, 93] on img at bounding box center [24, 89] width 16 height 16
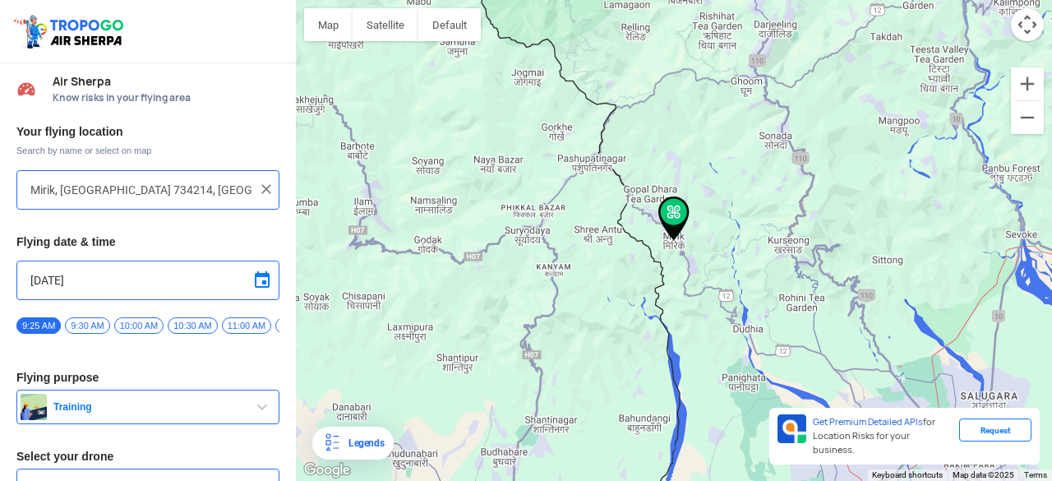
click at [216, 190] on input "Mirik, [GEOGRAPHIC_DATA] 734214, [GEOGRAPHIC_DATA]" at bounding box center [141, 190] width 223 height 20
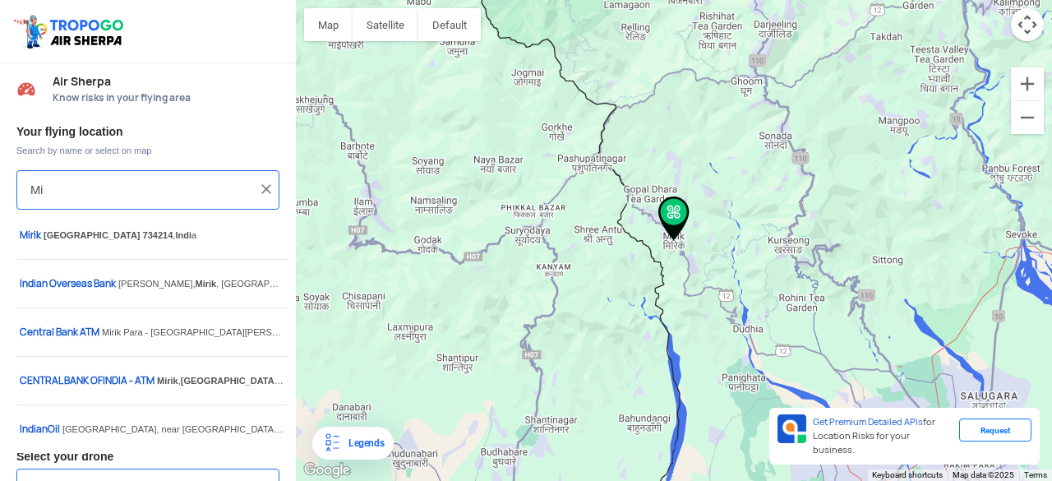
type input "M"
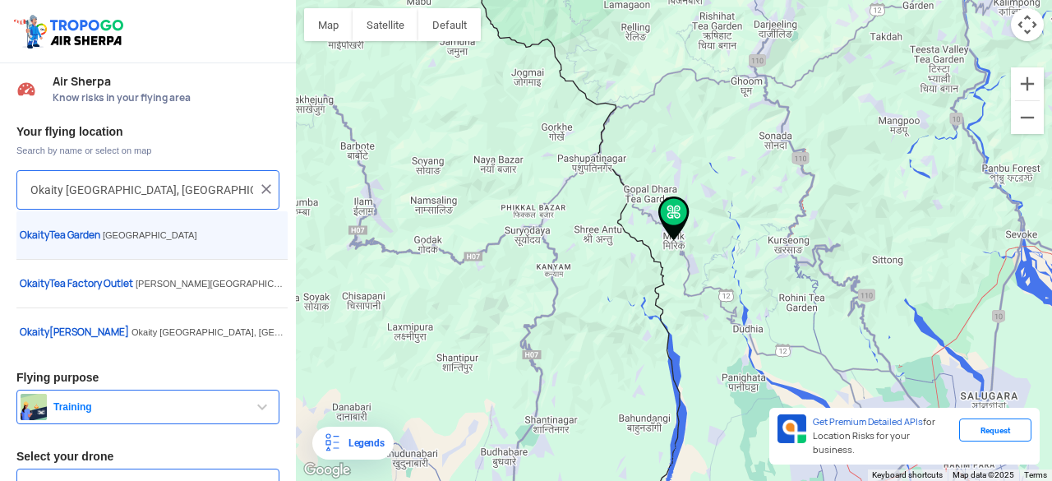
type input "[GEOGRAPHIC_DATA], [GEOGRAPHIC_DATA], [GEOGRAPHIC_DATA]"
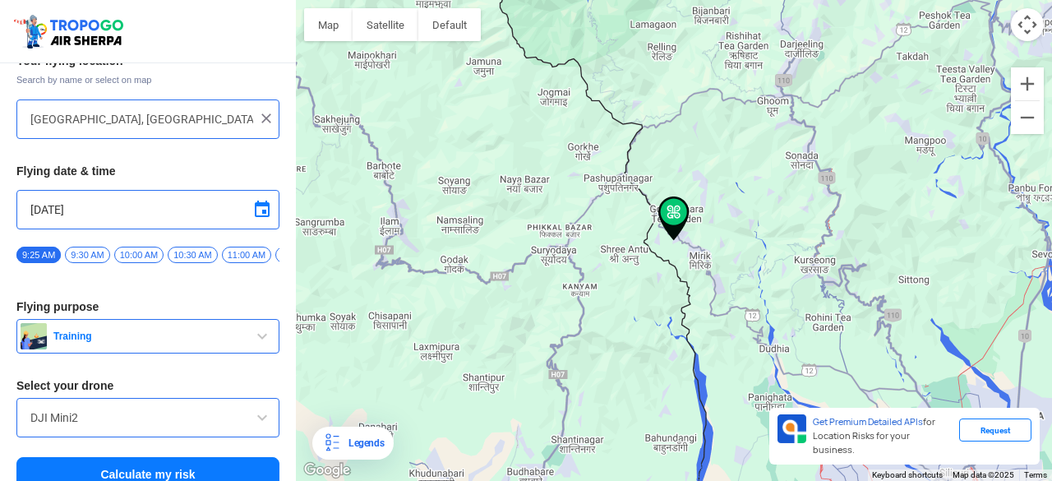
scroll to position [95, 0]
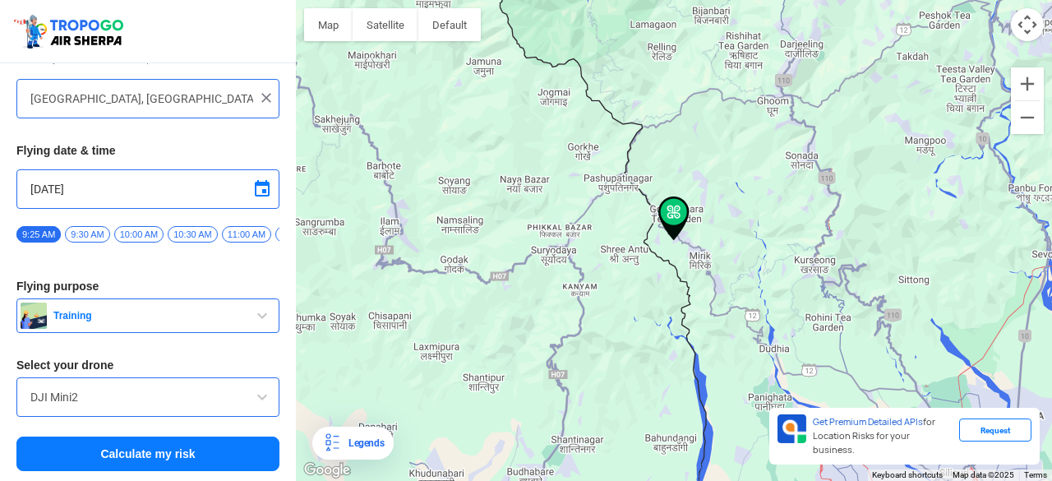
click at [173, 456] on button "Calculate my risk" at bounding box center [147, 453] width 263 height 35
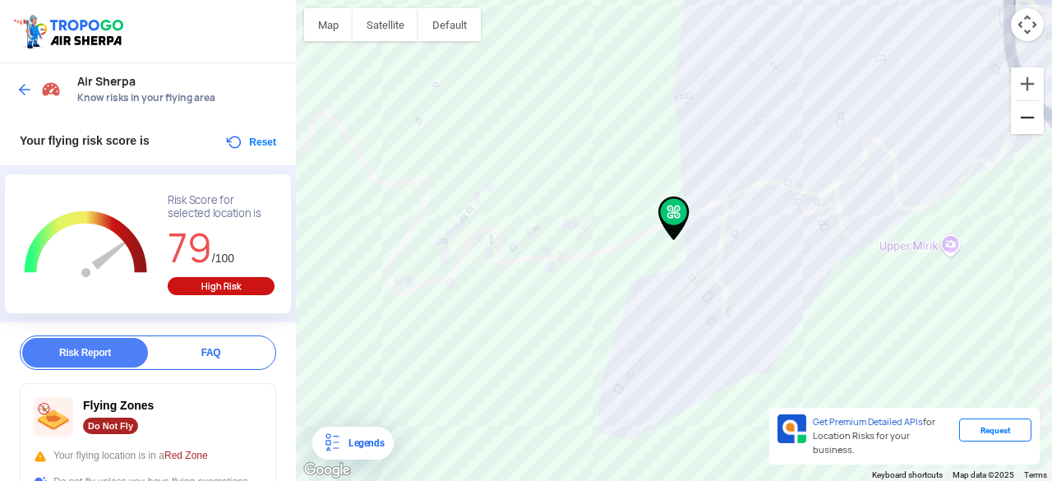
click at [1035, 116] on button "Zoom out" at bounding box center [1027, 117] width 33 height 33
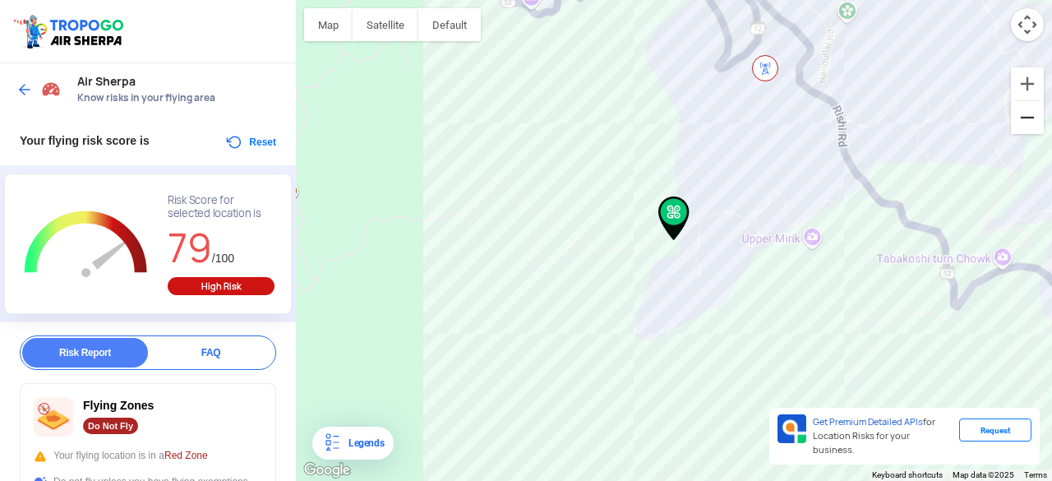
click at [1035, 116] on button "Zoom out" at bounding box center [1027, 117] width 33 height 33
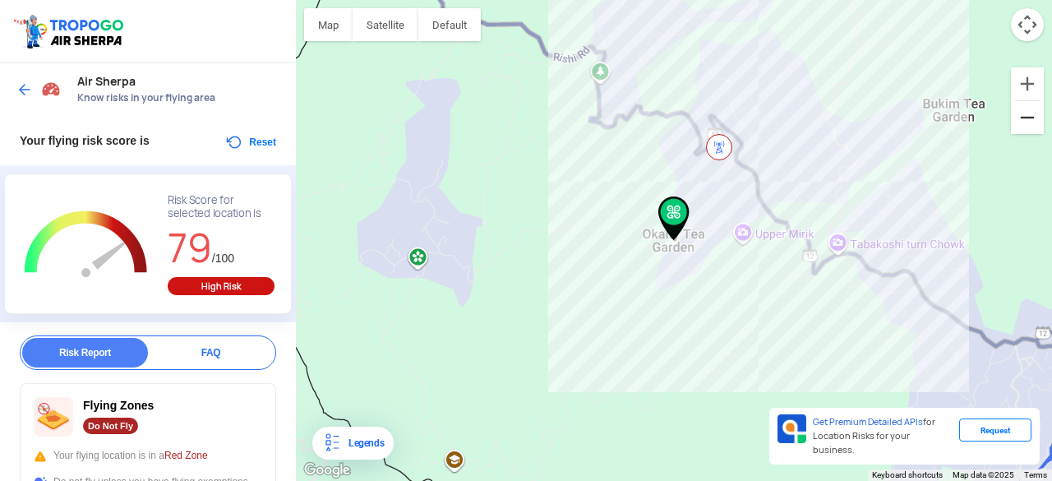
click at [1035, 116] on button "Zoom out" at bounding box center [1027, 117] width 33 height 33
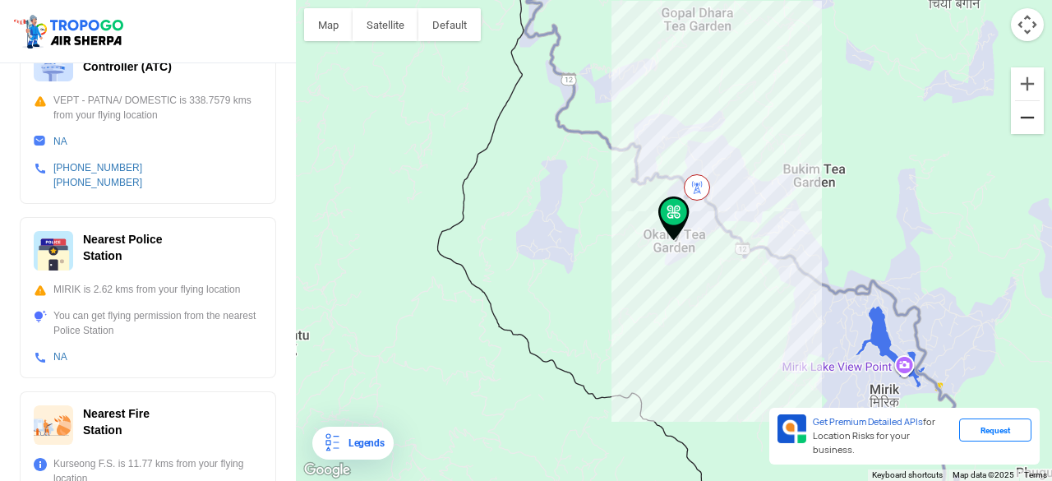
scroll to position [664, 0]
